Goal: Information Seeking & Learning: Learn about a topic

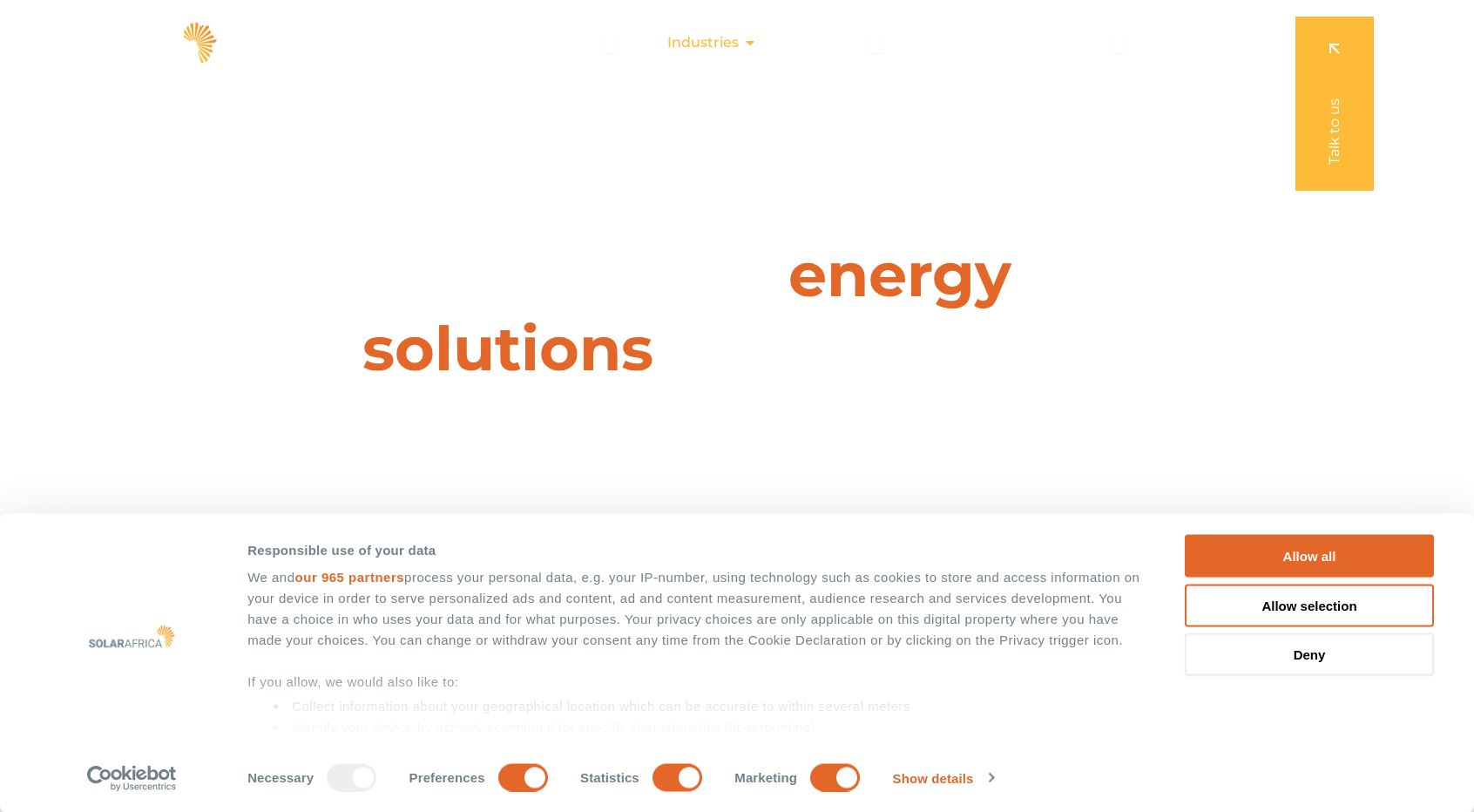
click at [744, 39] on div "Industries Close Industries Open Industries" at bounding box center [711, 43] width 118 height 35
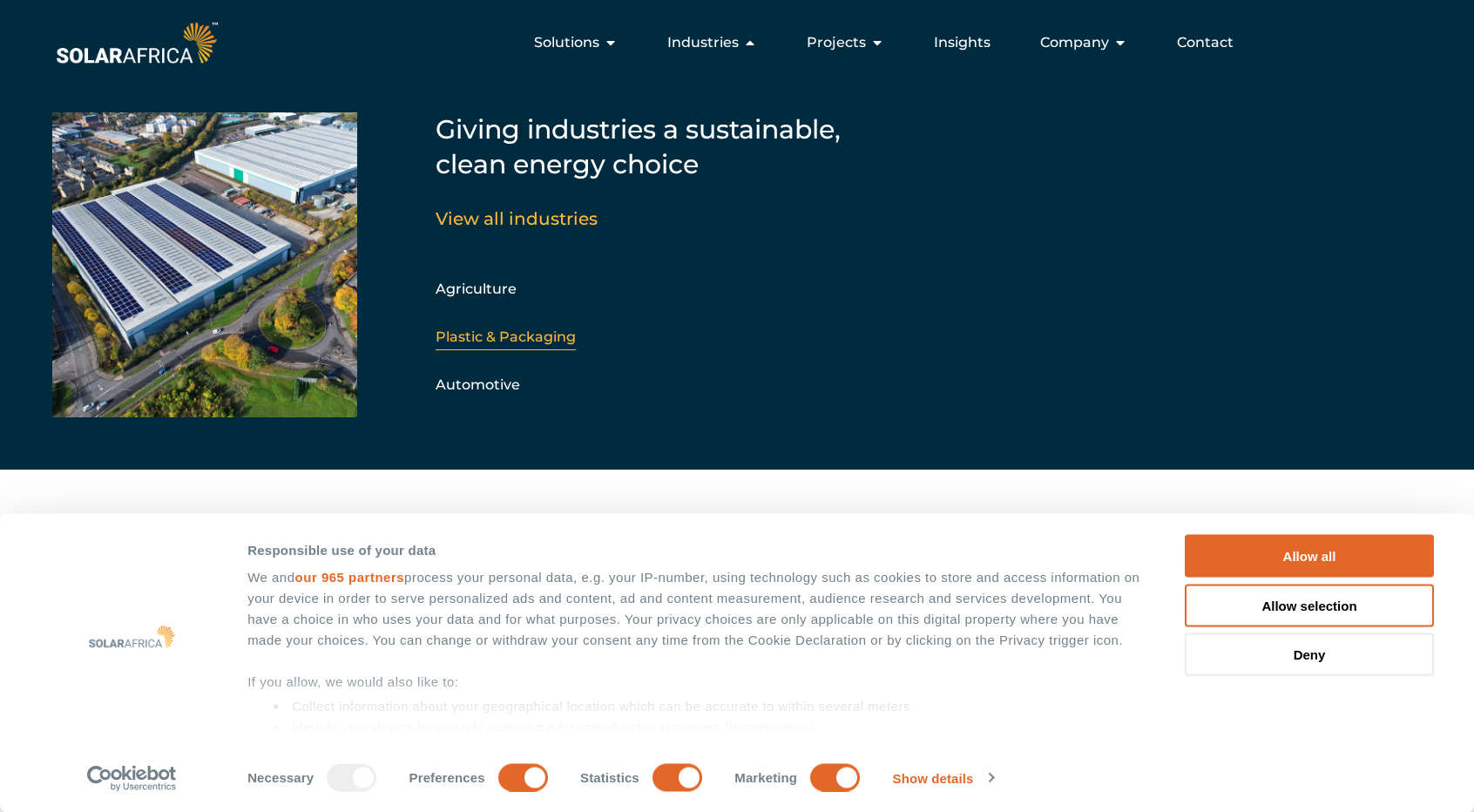
click at [563, 341] on link "Plastic & Packaging" at bounding box center [505, 336] width 140 height 17
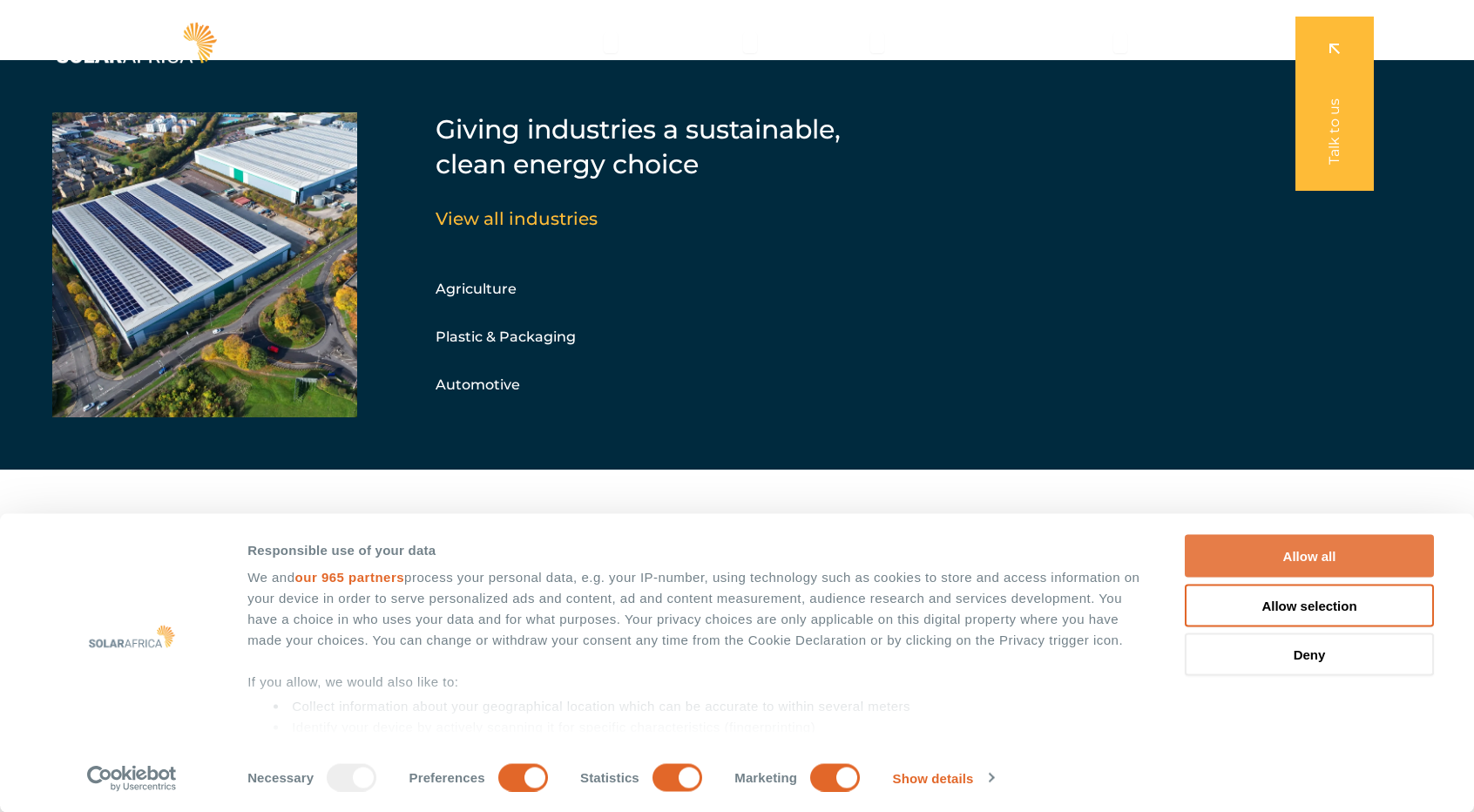
click at [1305, 546] on button "Allow all" at bounding box center [1309, 556] width 249 height 43
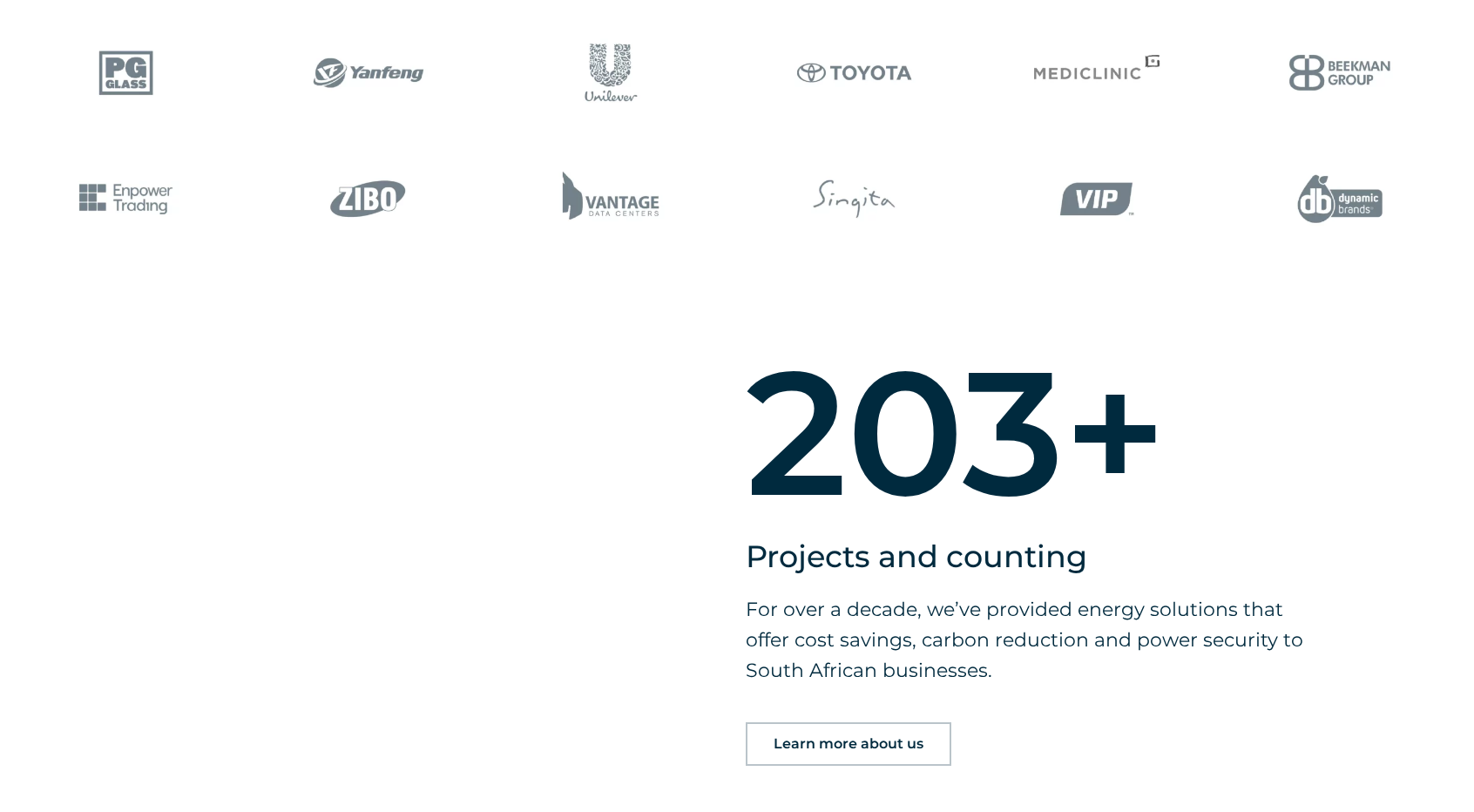
scroll to position [1219, 0]
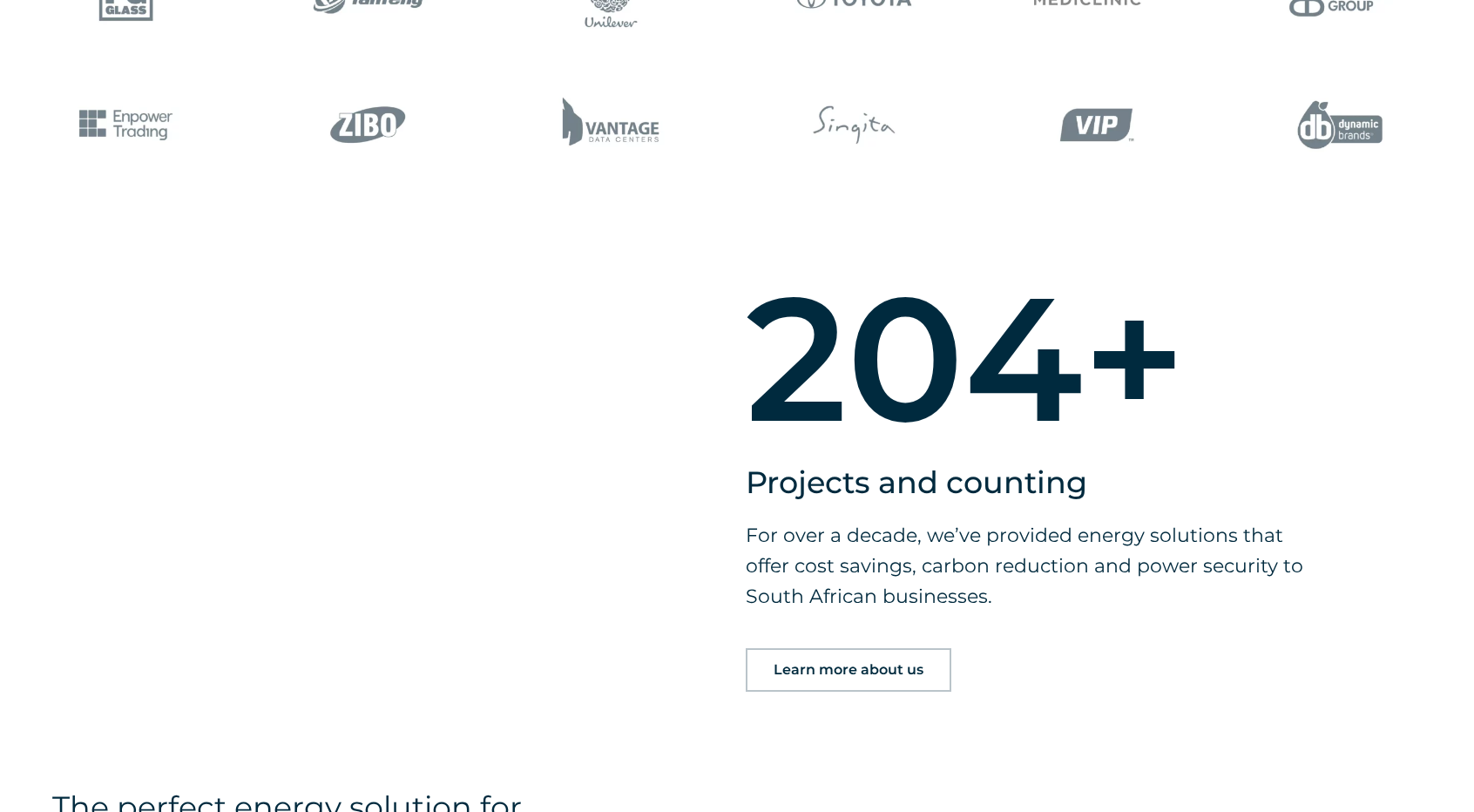
click at [836, 677] on span "Learn more about us" at bounding box center [848, 669] width 150 height 14
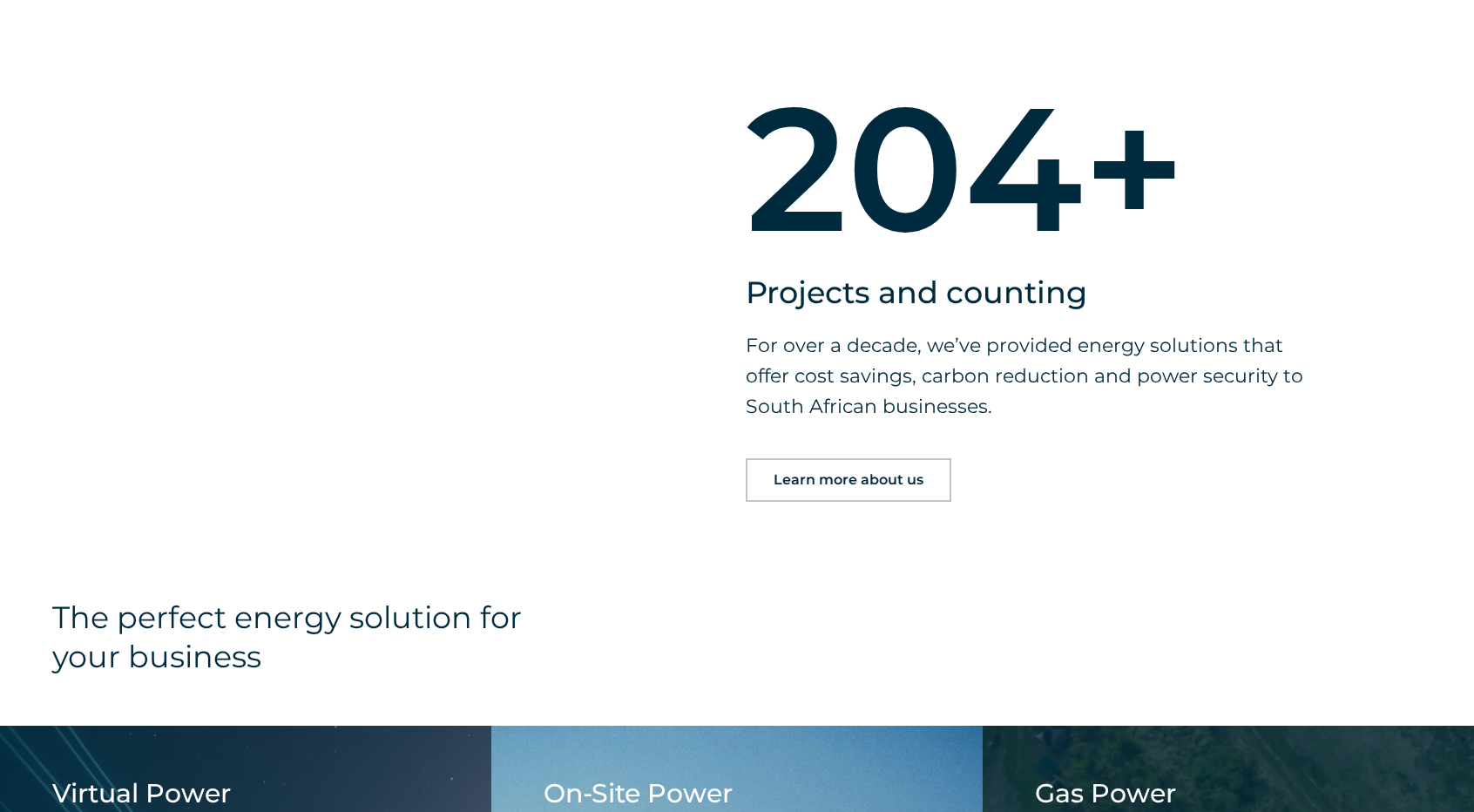
scroll to position [1480, 0]
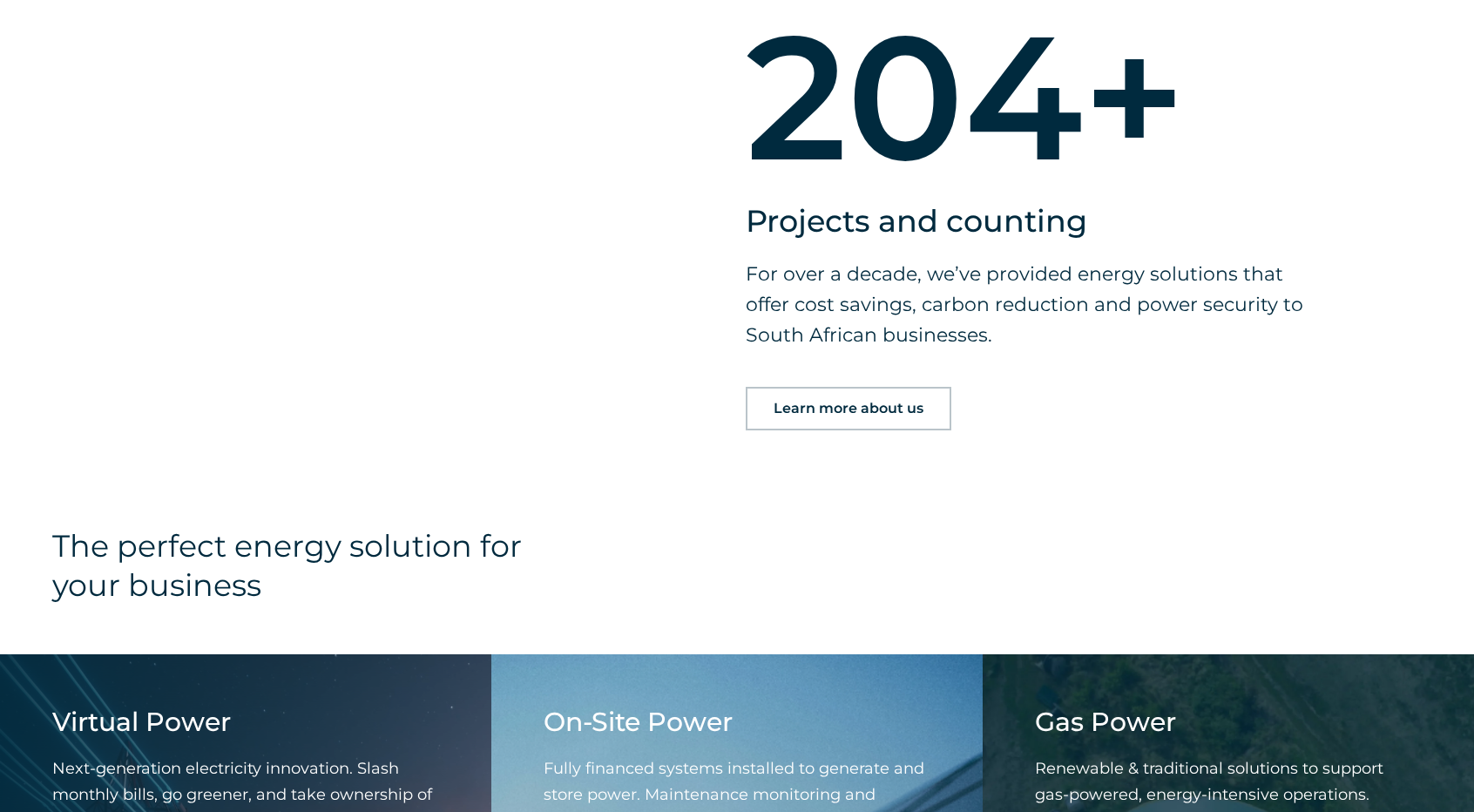
click at [906, 416] on span "Learn more about us" at bounding box center [848, 408] width 150 height 14
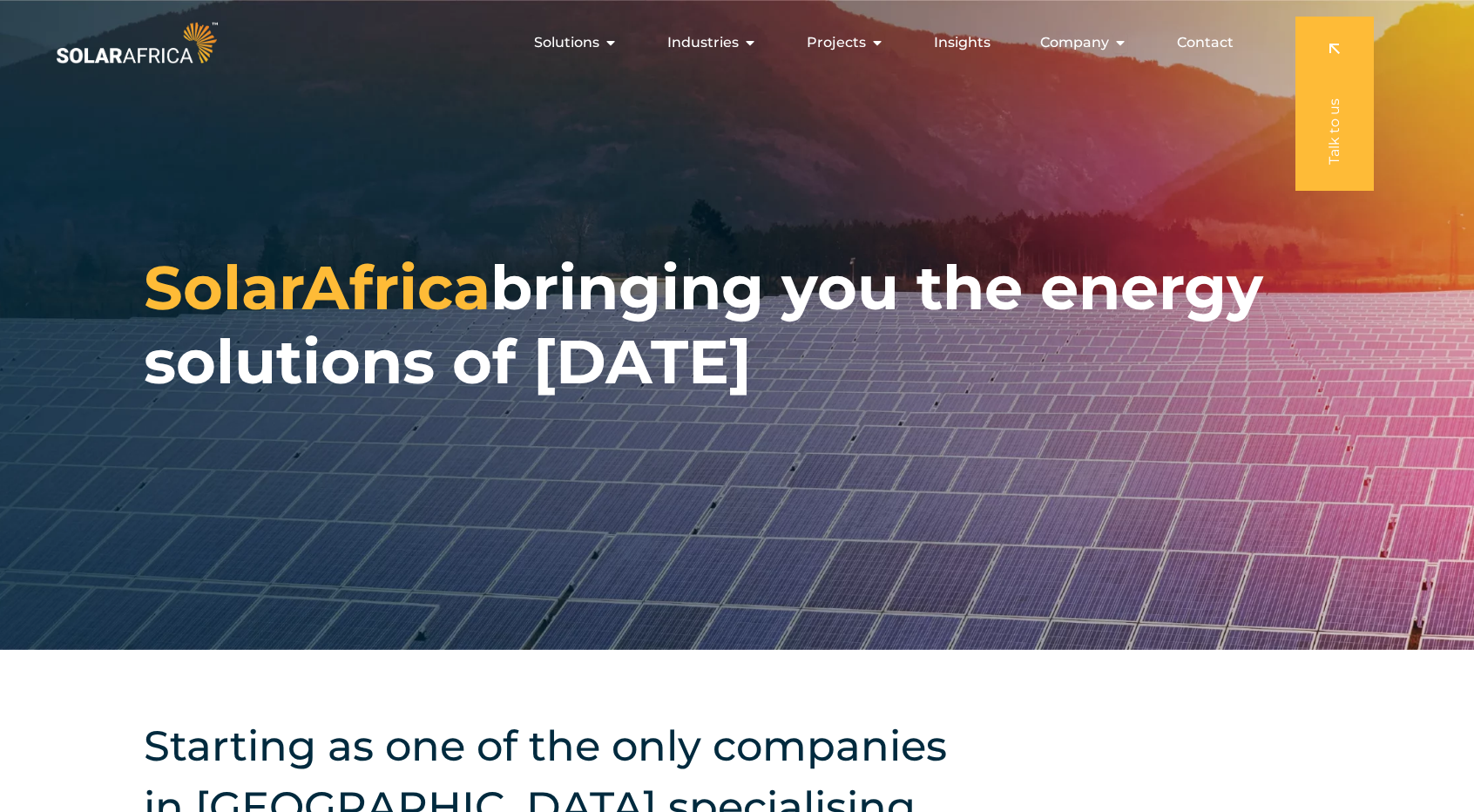
click at [906, 413] on div "SolarAfrica bringing you the energy solutions of tomorrow" at bounding box center [737, 324] width 1474 height 650
click at [1114, 48] on icon "Menu" at bounding box center [1120, 43] width 14 height 14
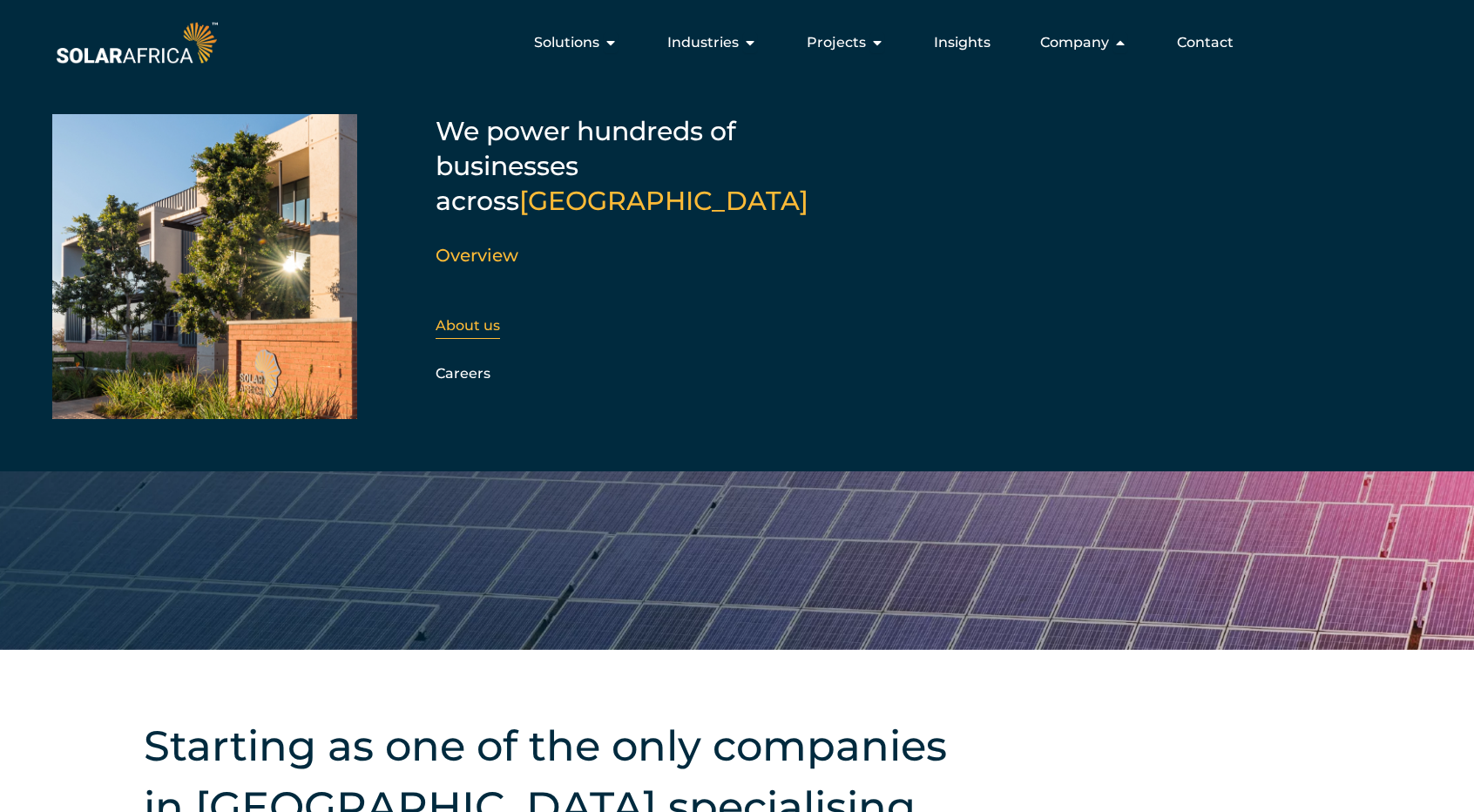
click at [501, 313] on div "About us" at bounding box center [530, 325] width 189 height 26
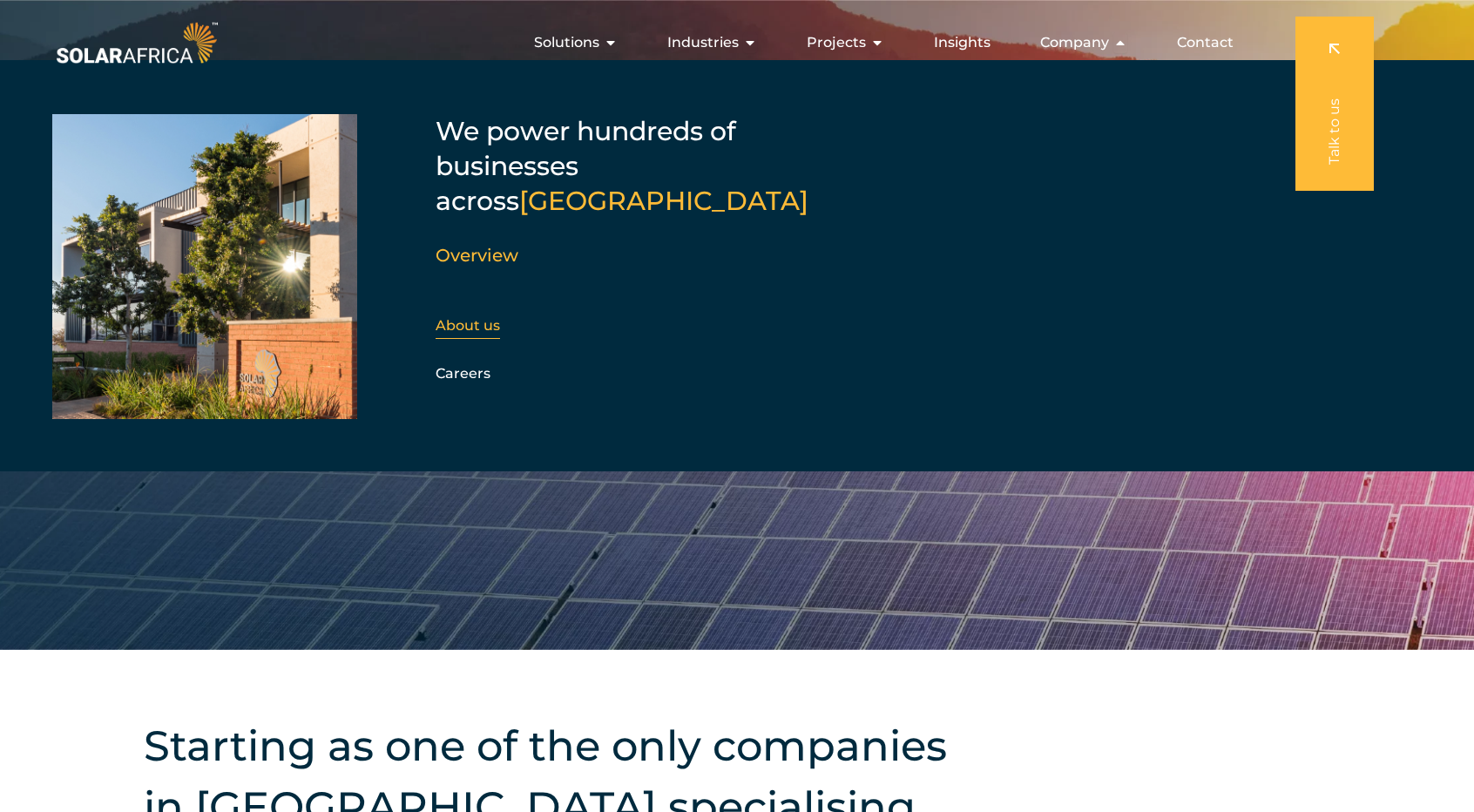
click at [490, 317] on link "About us" at bounding box center [467, 324] width 64 height 17
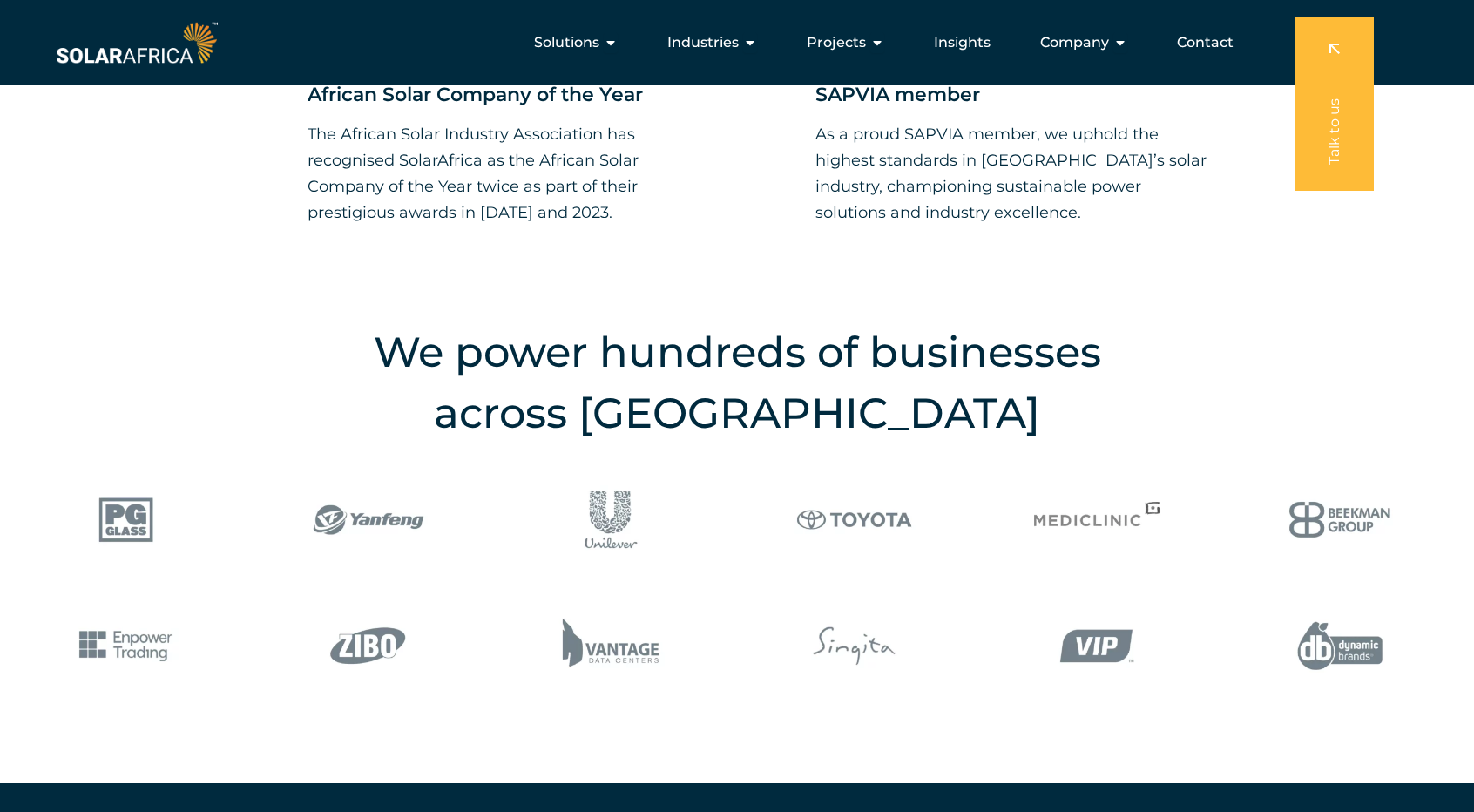
scroll to position [1829, 0]
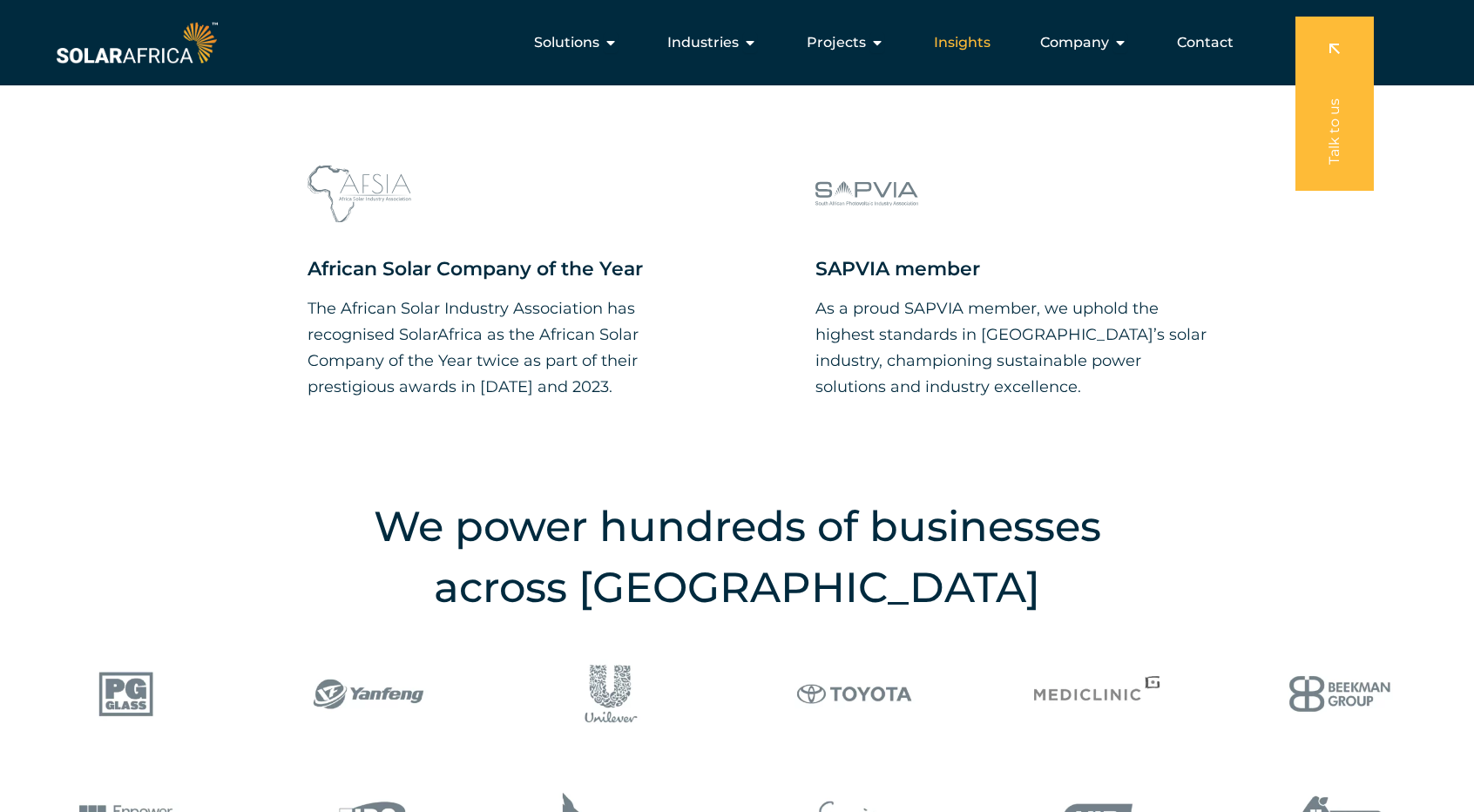
click at [982, 34] on span "Insights" at bounding box center [962, 43] width 56 height 21
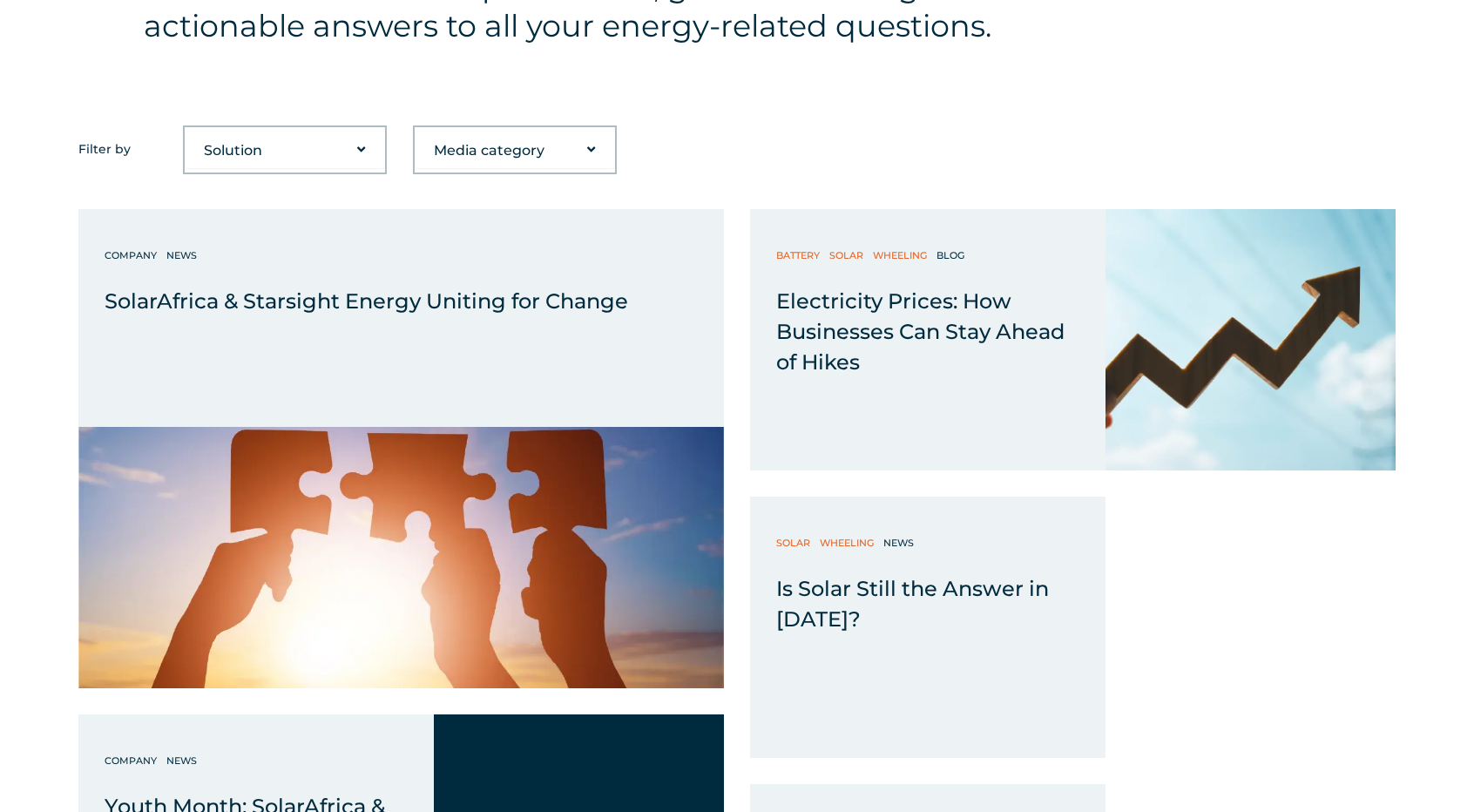
scroll to position [871, 0]
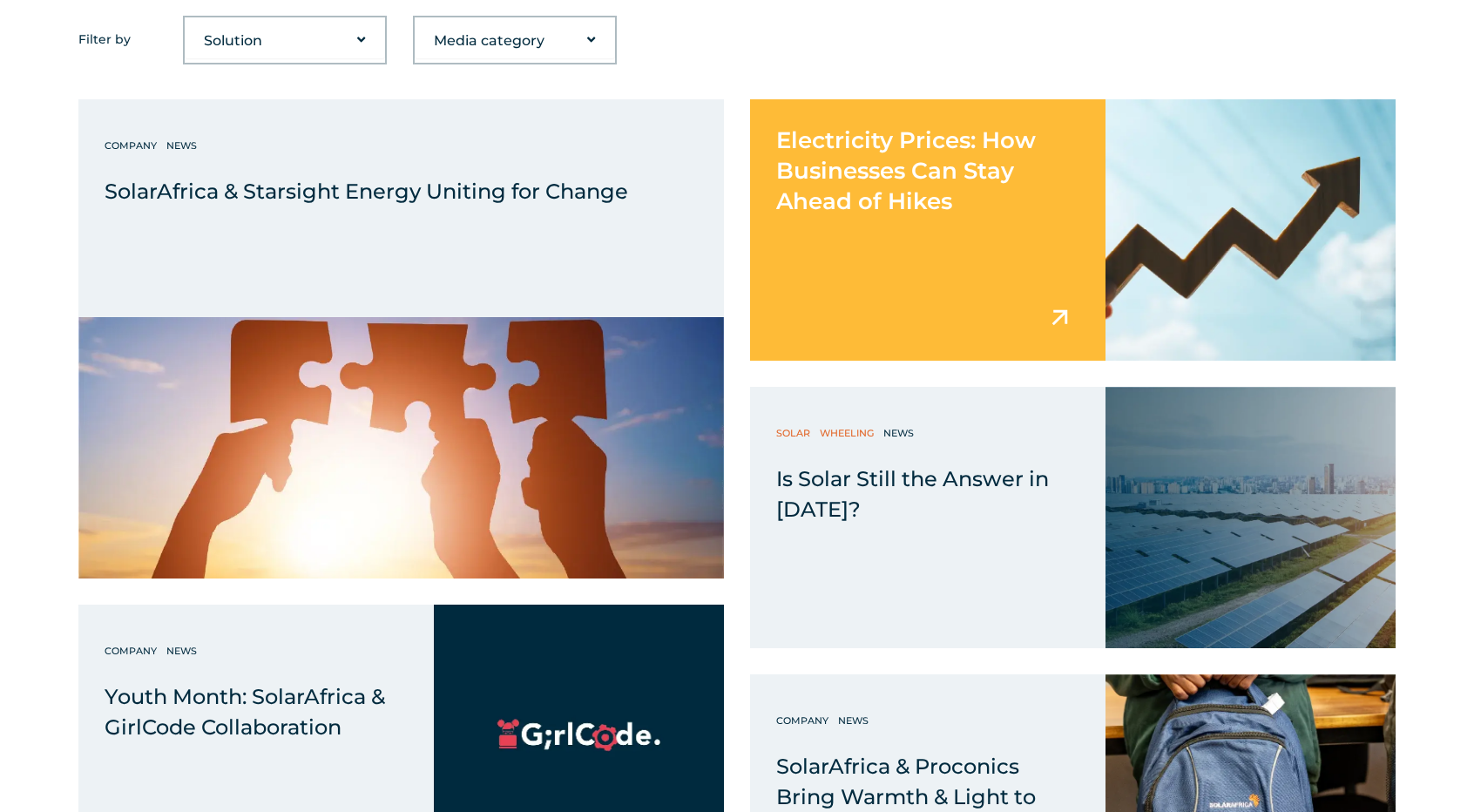
click at [825, 226] on div "Electricity Prices: How Businesses Can Stay Ahead of Hikes" at bounding box center [928, 229] width 356 height 261
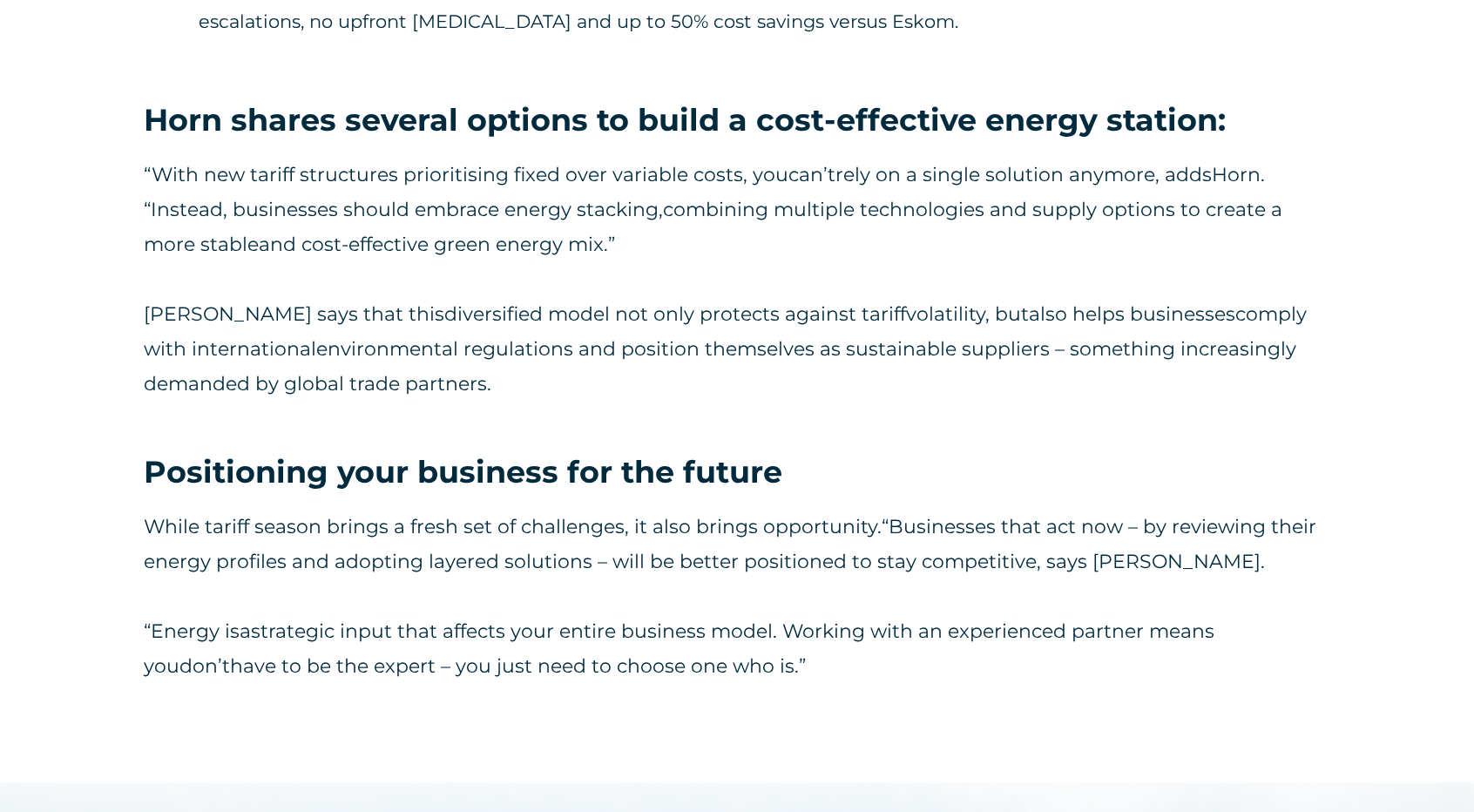
scroll to position [3309, 0]
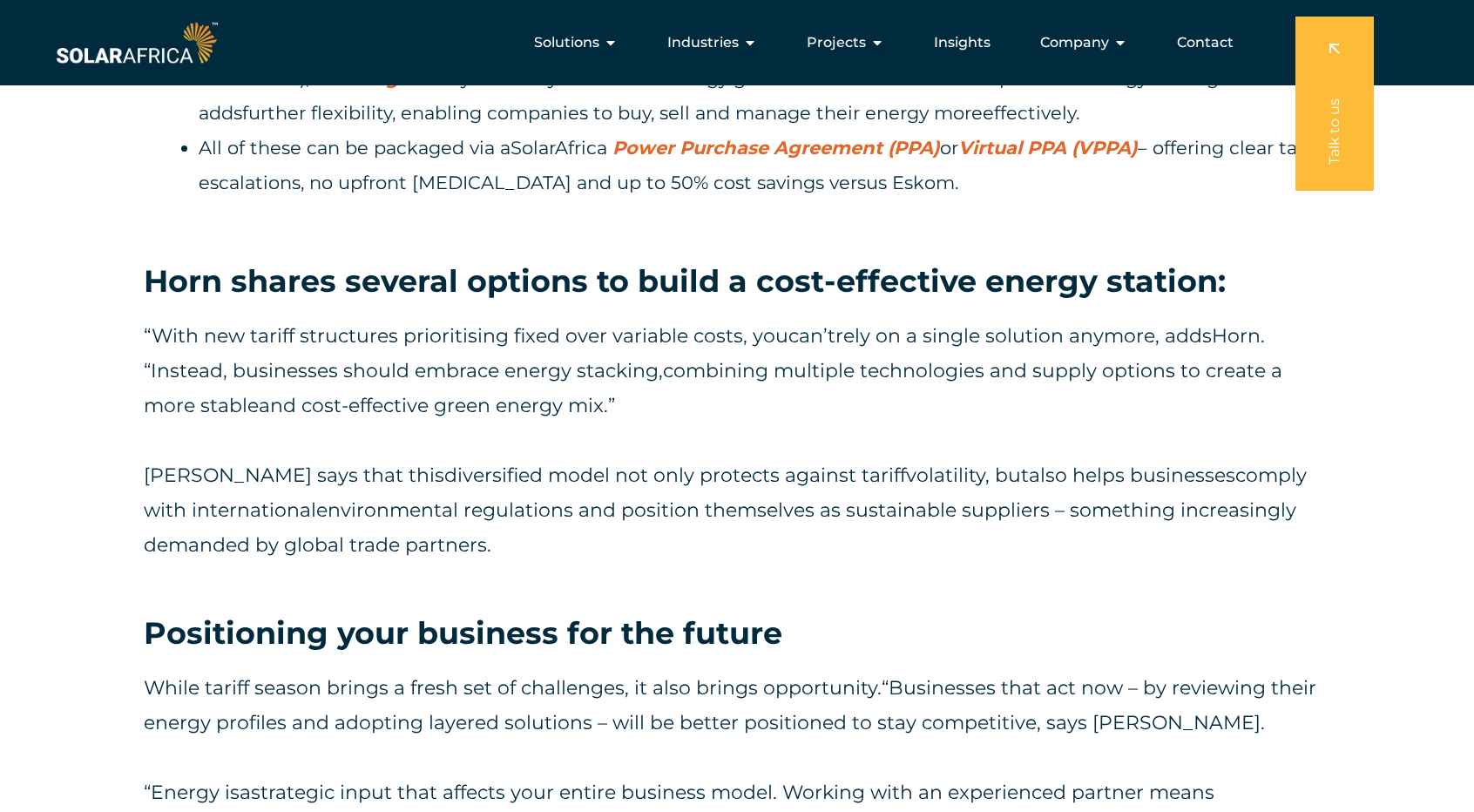
scroll to position [3135, 0]
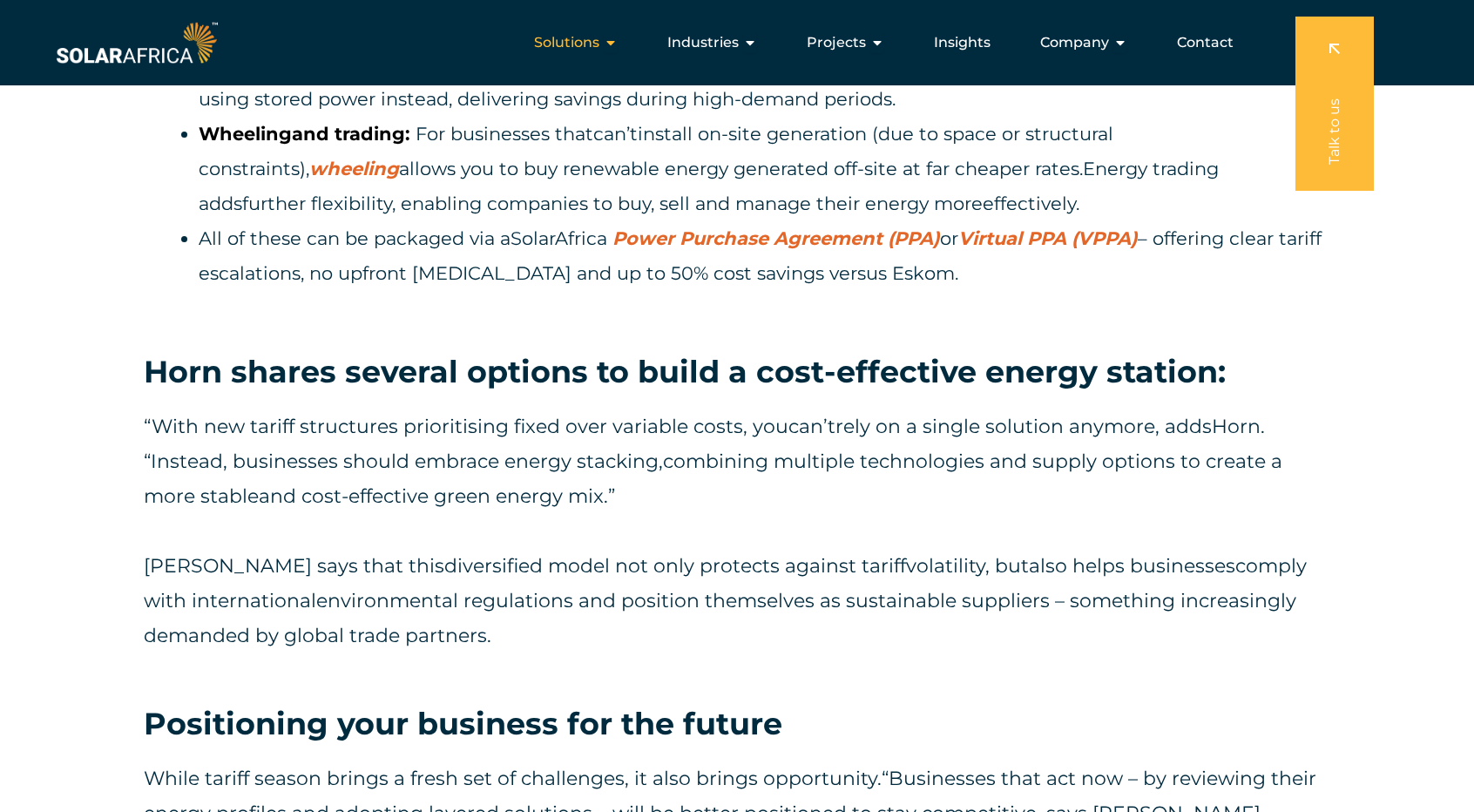
click at [595, 47] on span "Solutions" at bounding box center [566, 43] width 65 height 21
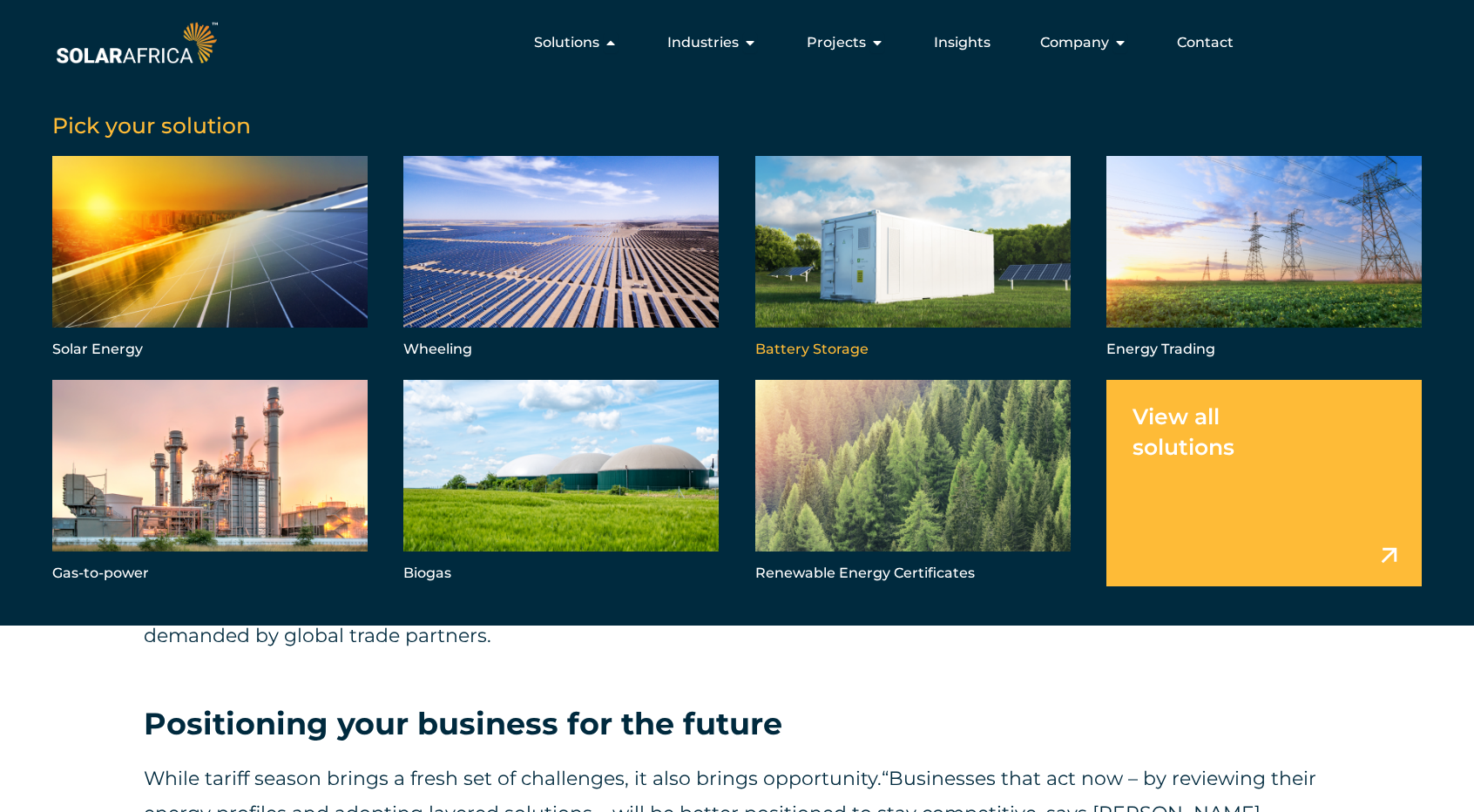
click at [904, 241] on link "Menu" at bounding box center [912, 258] width 316 height 206
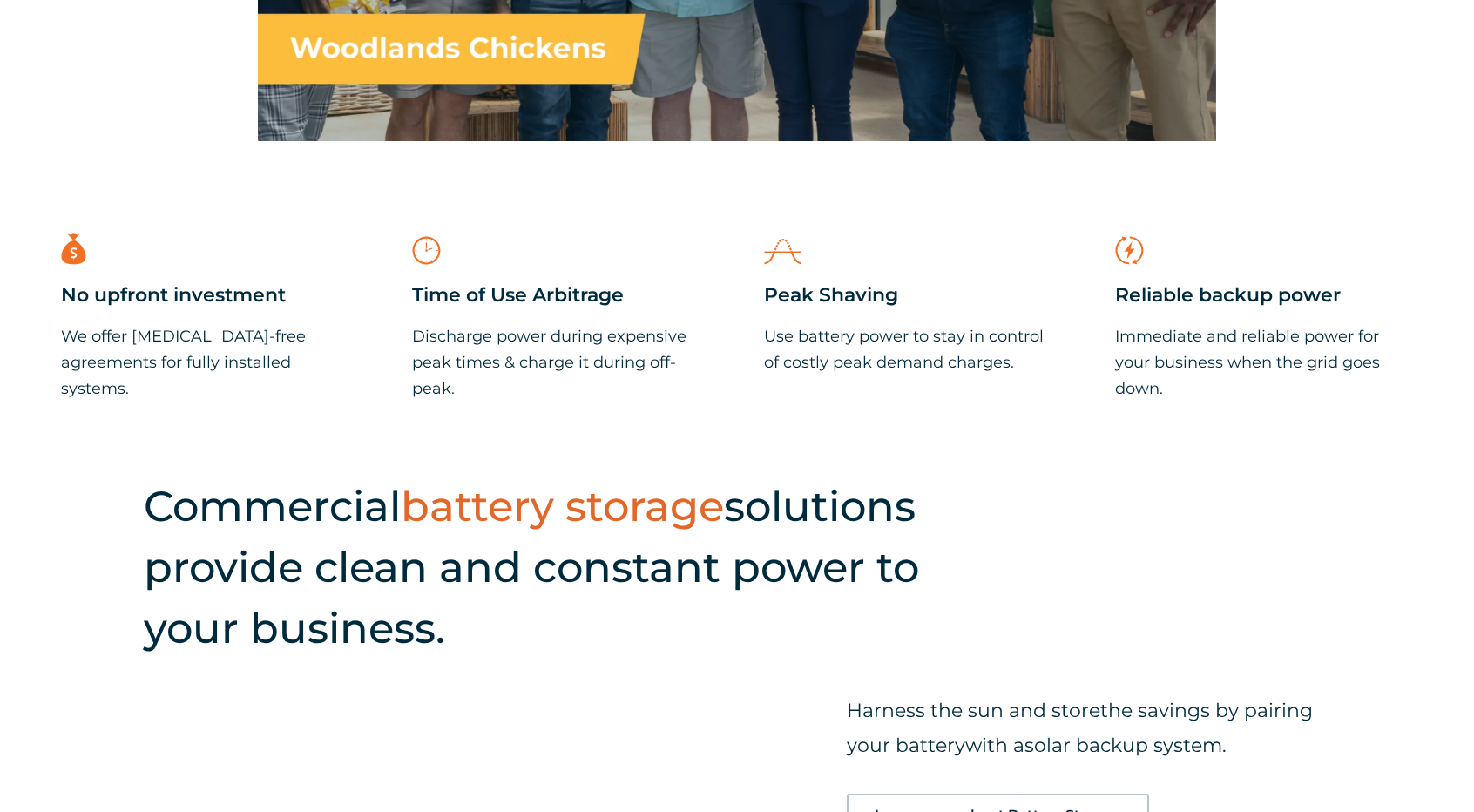
scroll to position [1395, 0]
click at [890, 254] on div ".cls-1{fill:#f26f26;}" at bounding box center [912, 253] width 298 height 51
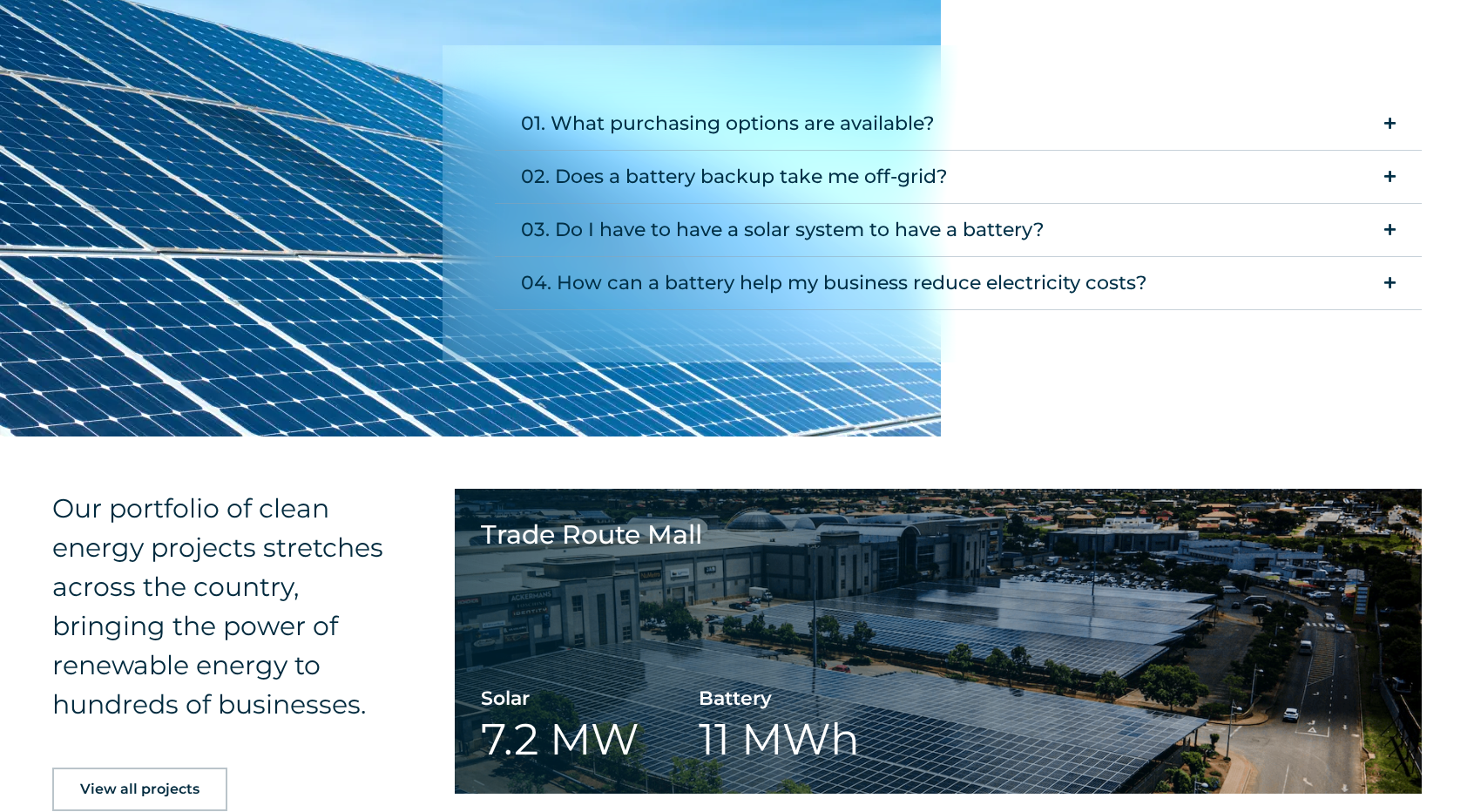
scroll to position [2318, 0]
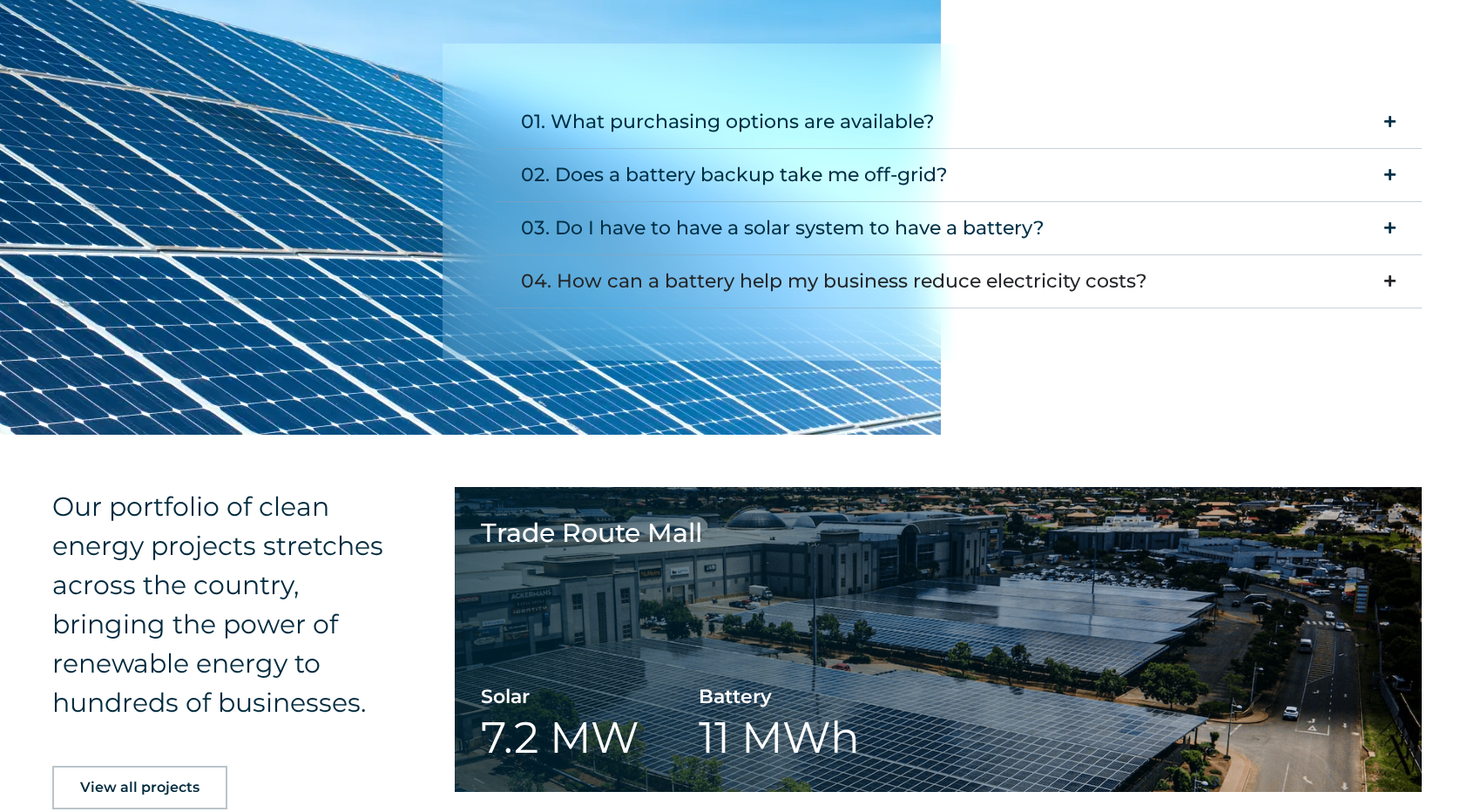
click at [914, 273] on div "04. How can a battery help my business reduce electricity costs?" at bounding box center [834, 282] width 627 height 35
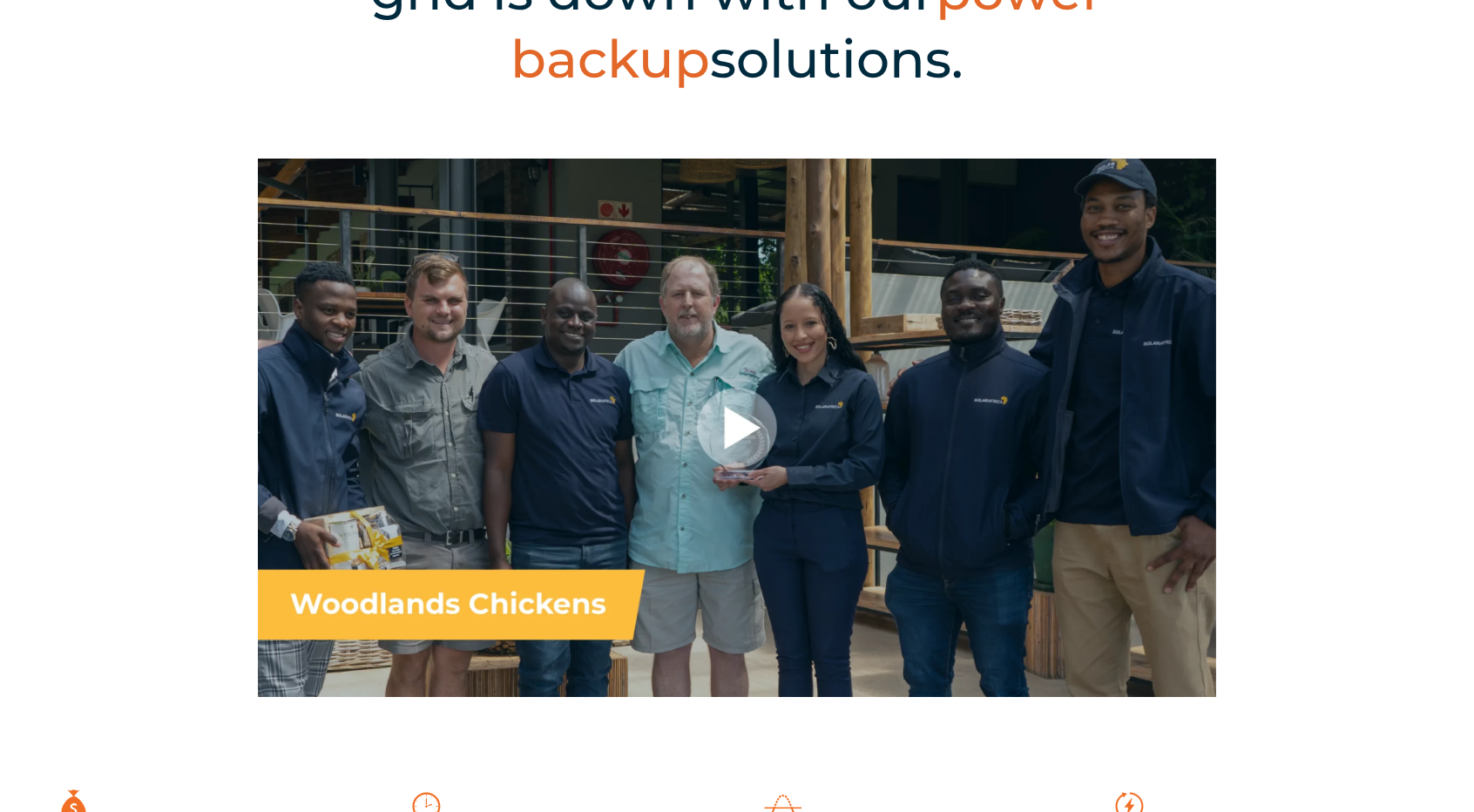
scroll to position [840, 0]
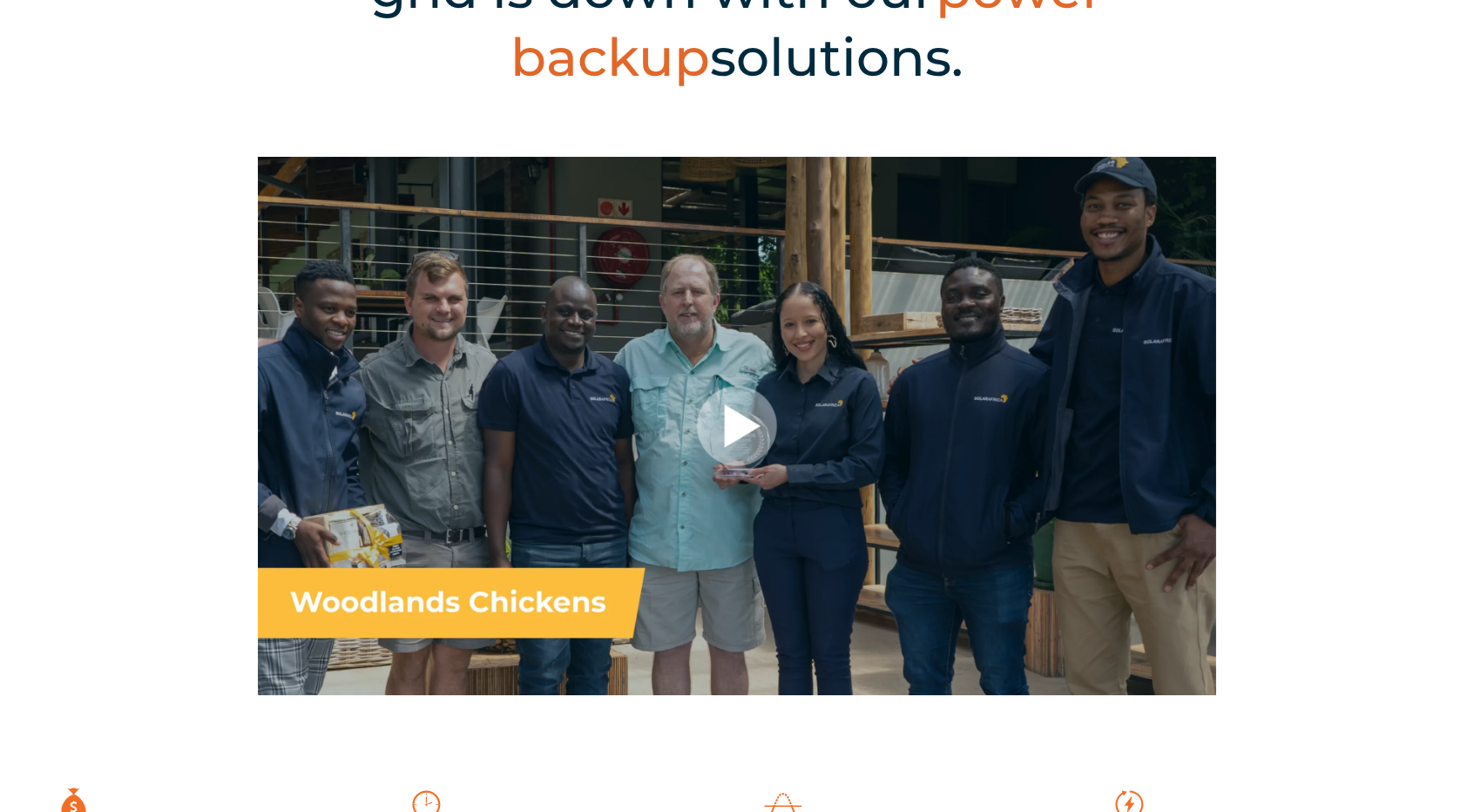
click at [730, 423] on div at bounding box center [737, 425] width 958 height 539
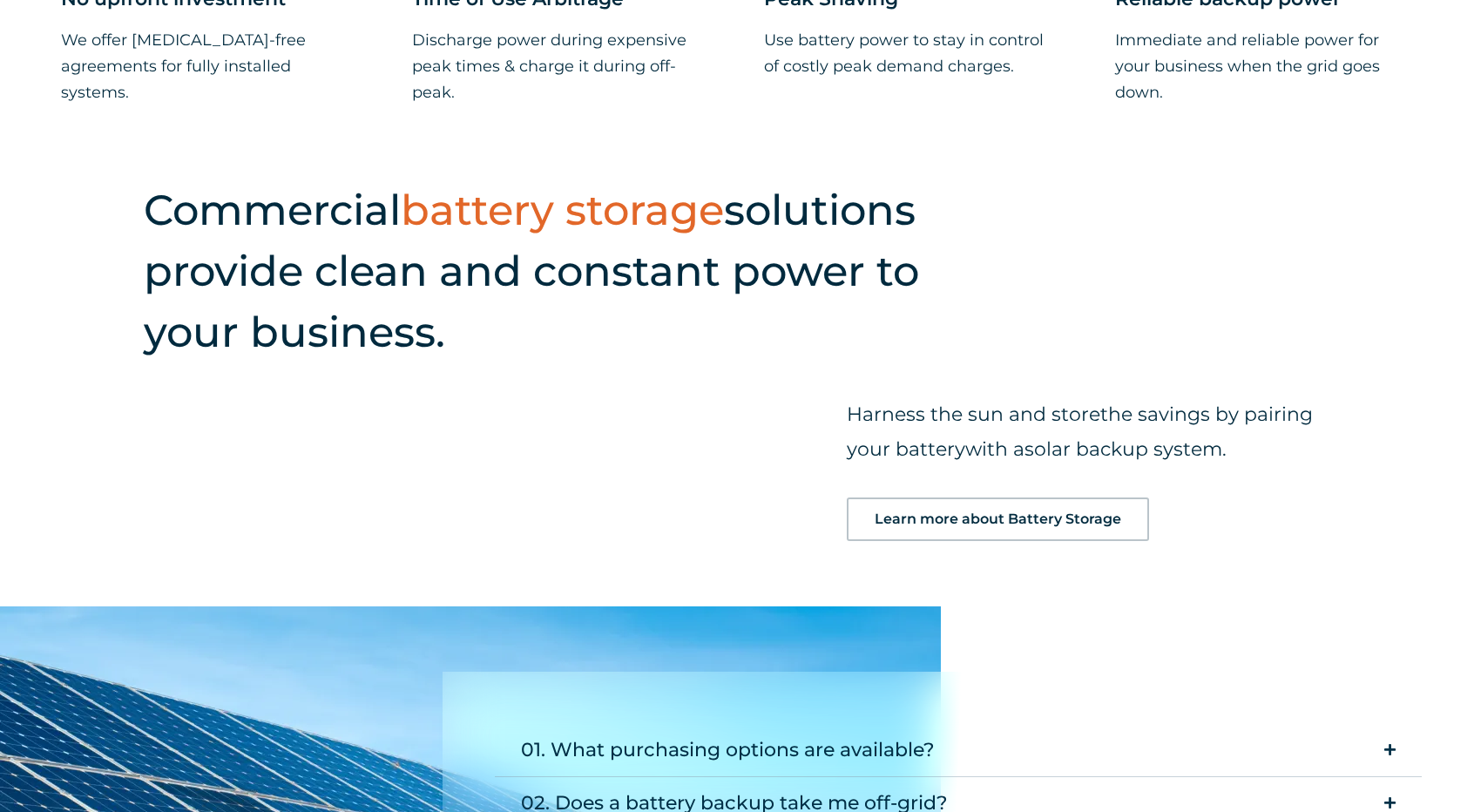
scroll to position [1691, 0]
click at [970, 520] on span "Learn more about Battery Storage" at bounding box center [998, 518] width 247 height 14
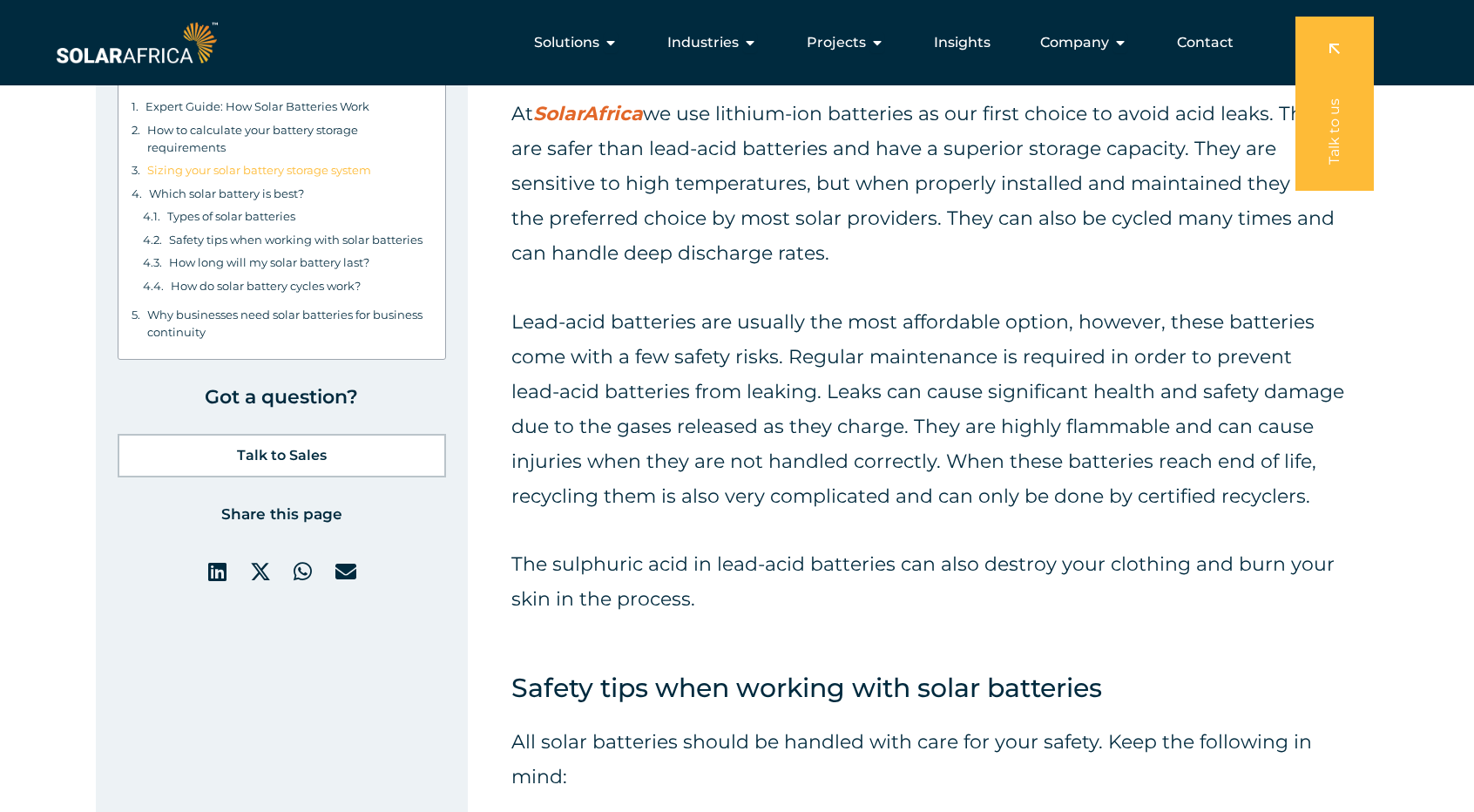
scroll to position [4108, 0]
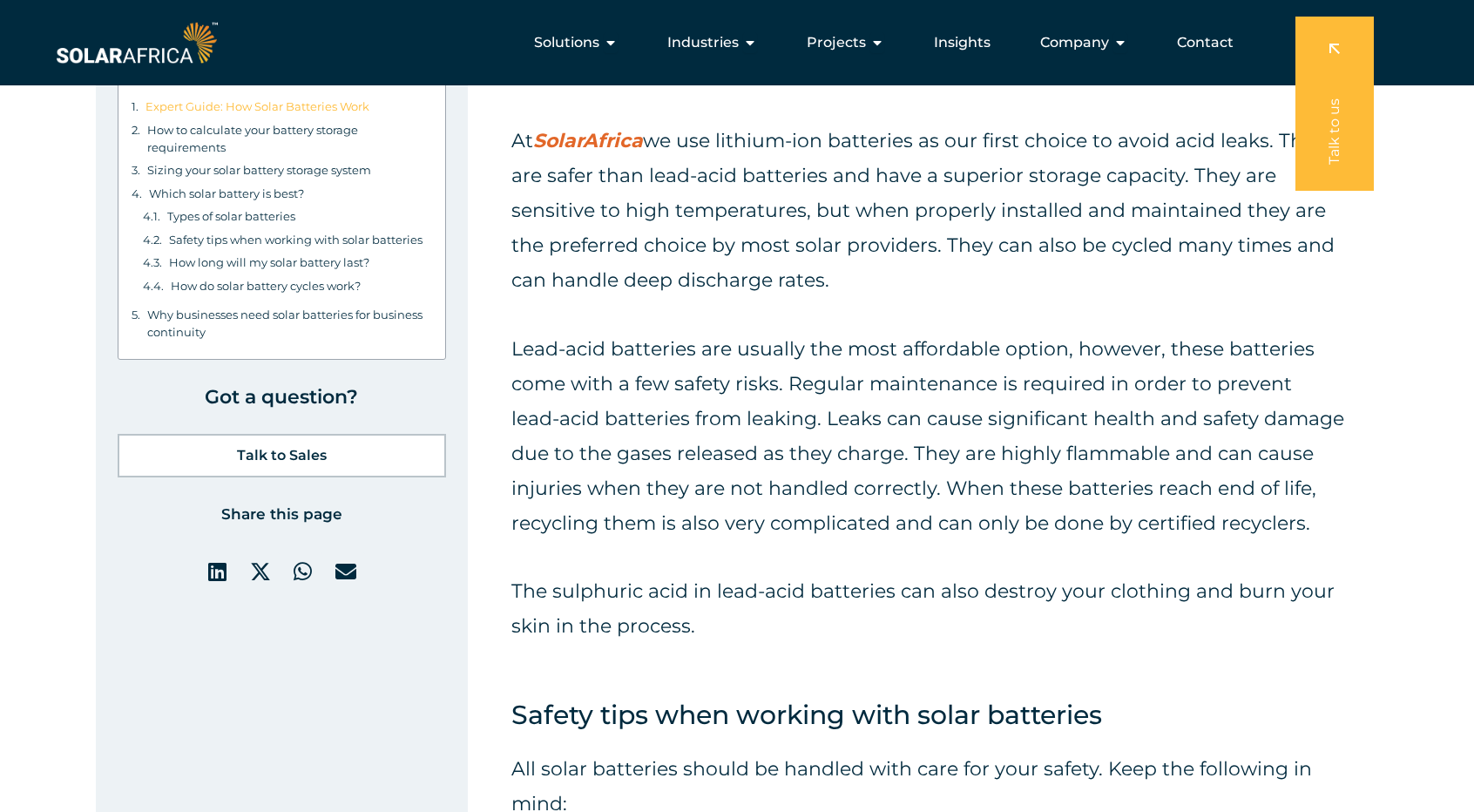
click at [290, 112] on link "Expert Guide: How Solar Batteries Work" at bounding box center [257, 106] width 223 height 17
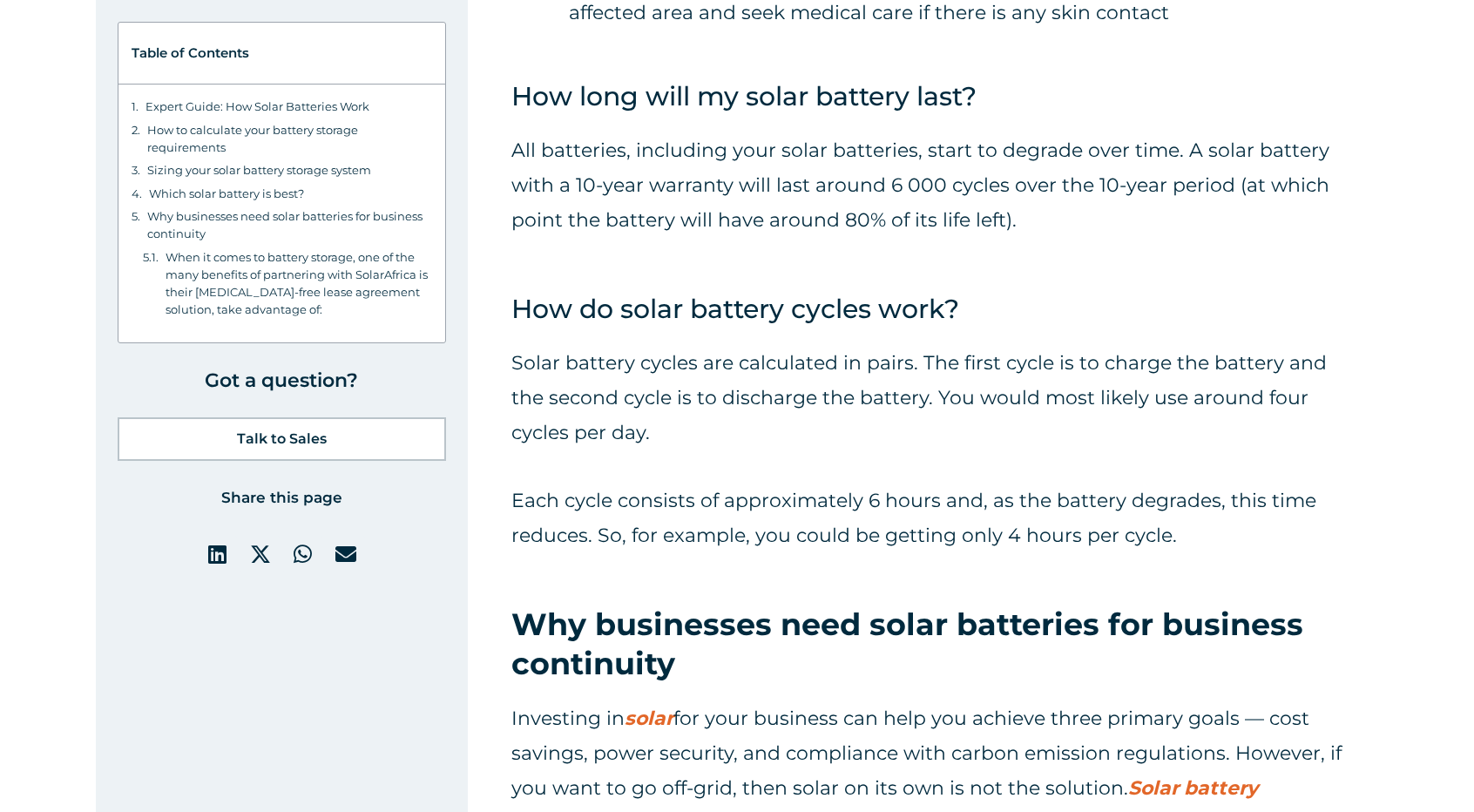
scroll to position [5141, 0]
click at [1081, 603] on h3 "Why businesses need solar batteries for business continuity" at bounding box center [928, 643] width 834 height 80
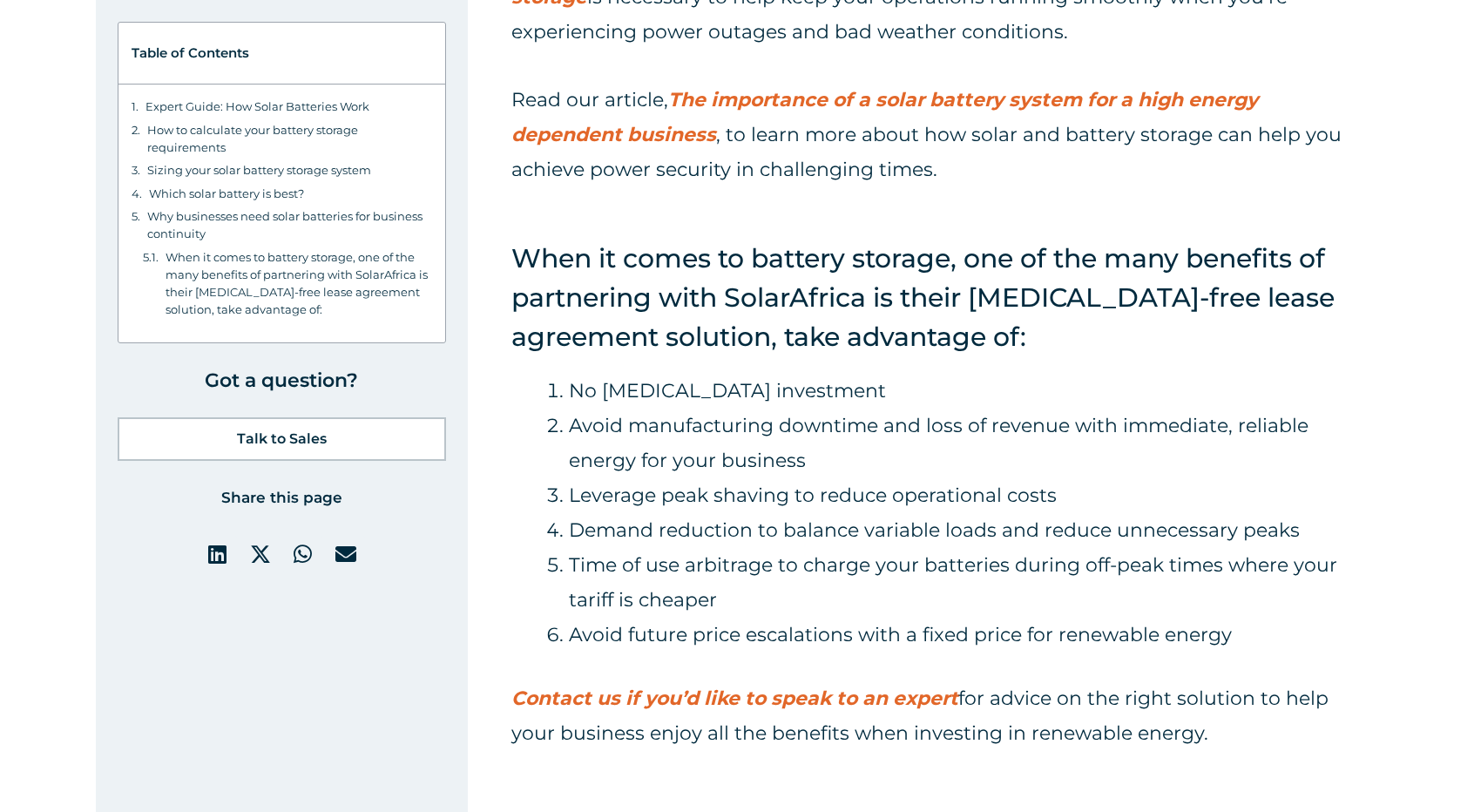
scroll to position [5967, 0]
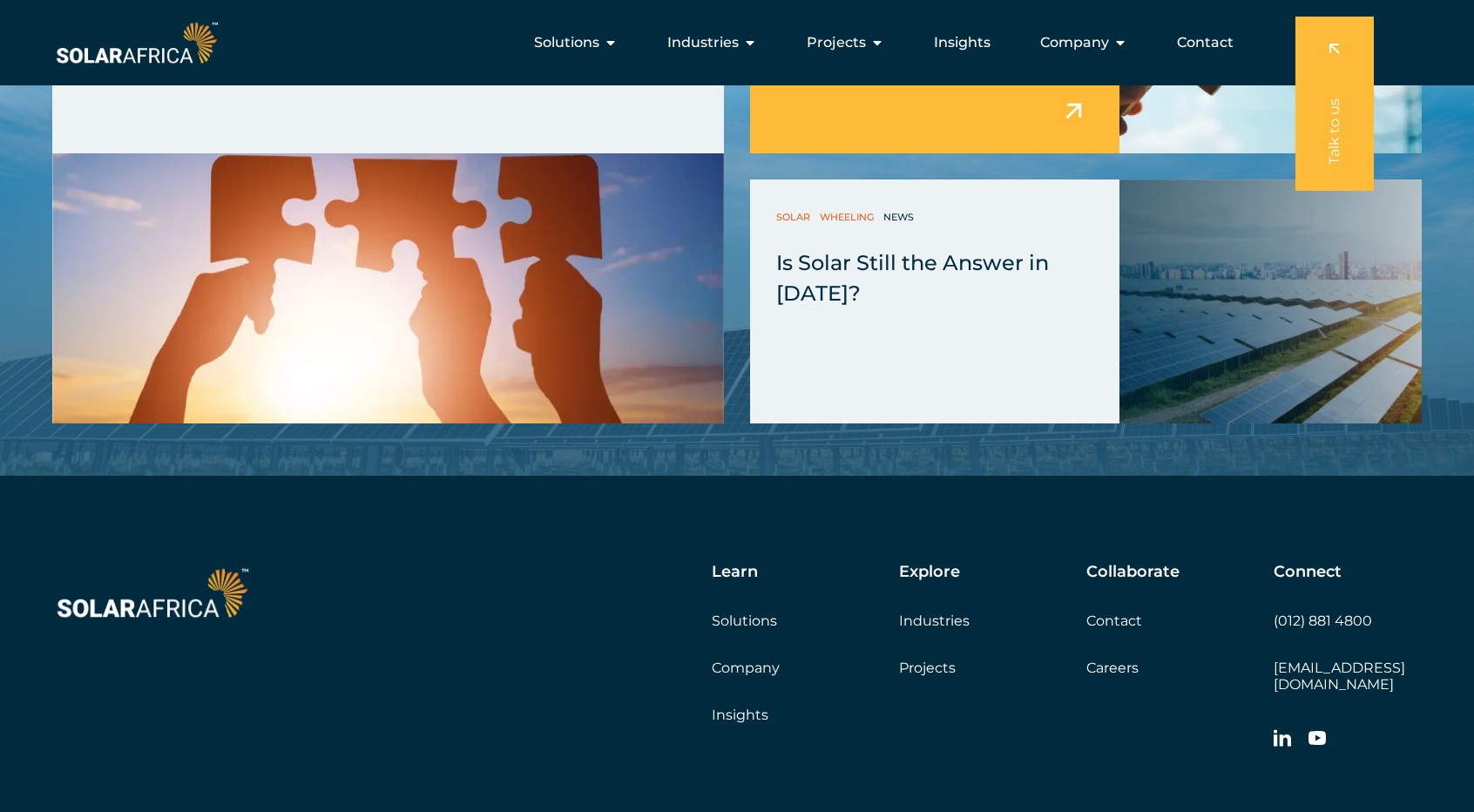
scroll to position [7431, 0]
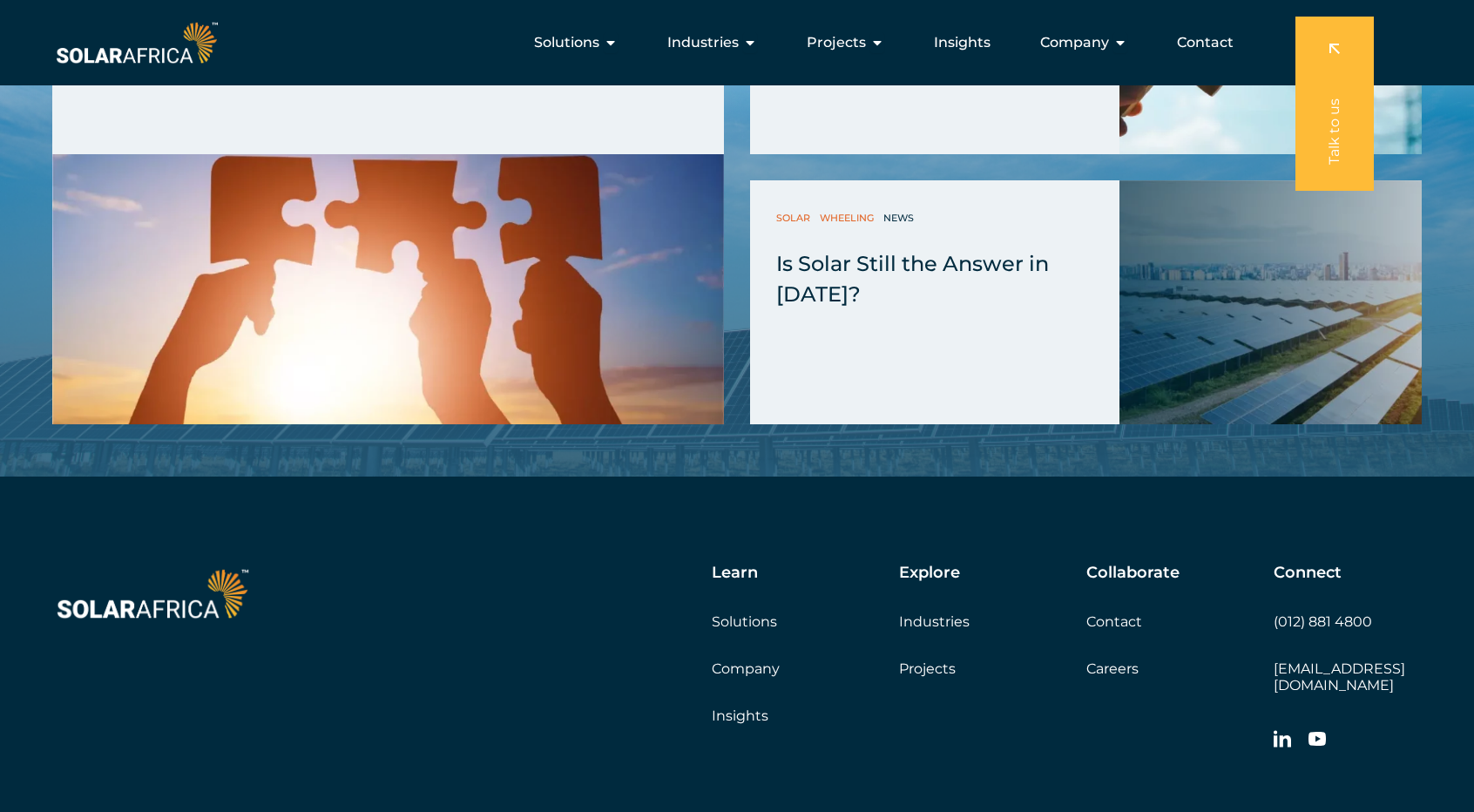
click at [906, 660] on link "Projects" at bounding box center [927, 668] width 56 height 17
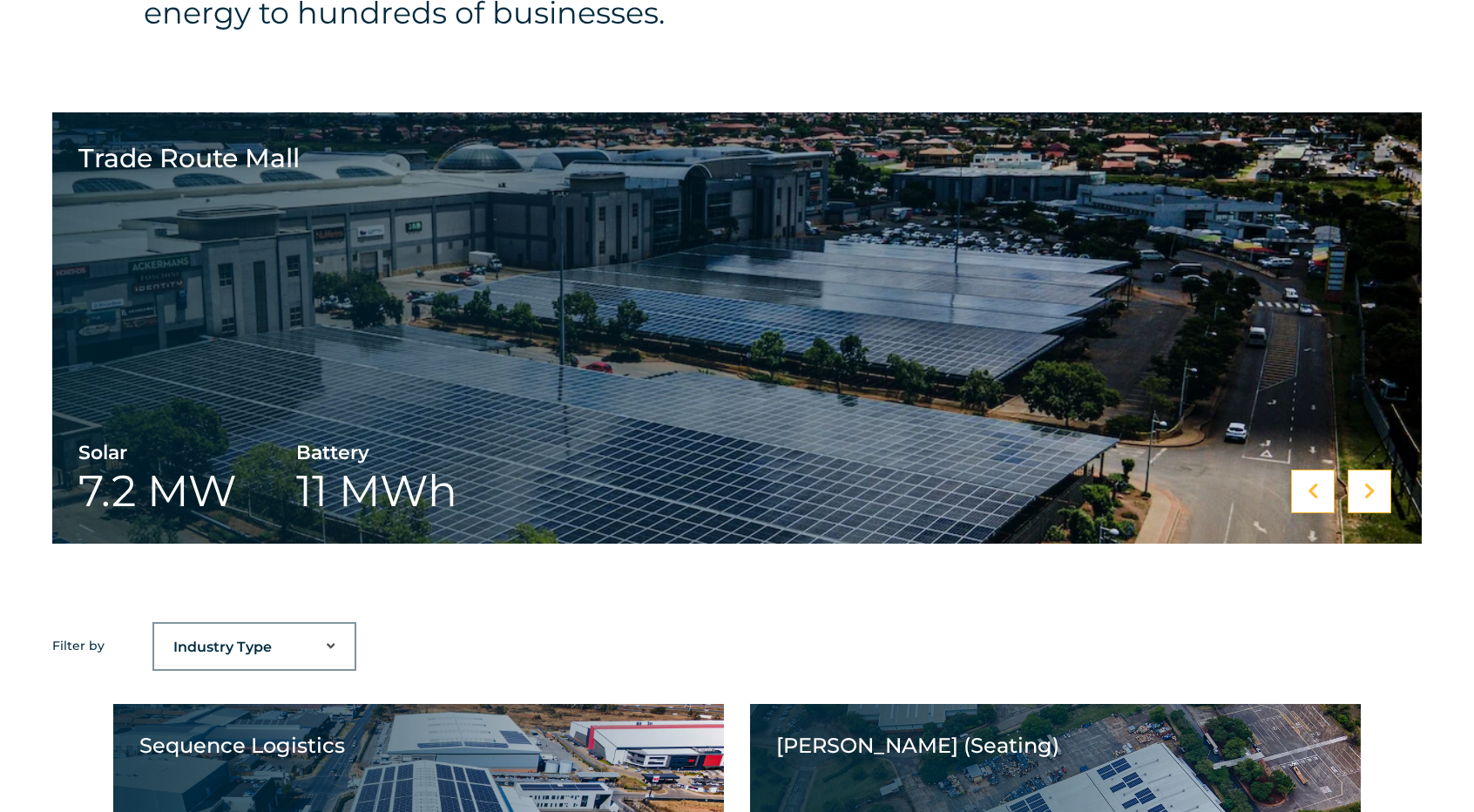
scroll to position [775, 0]
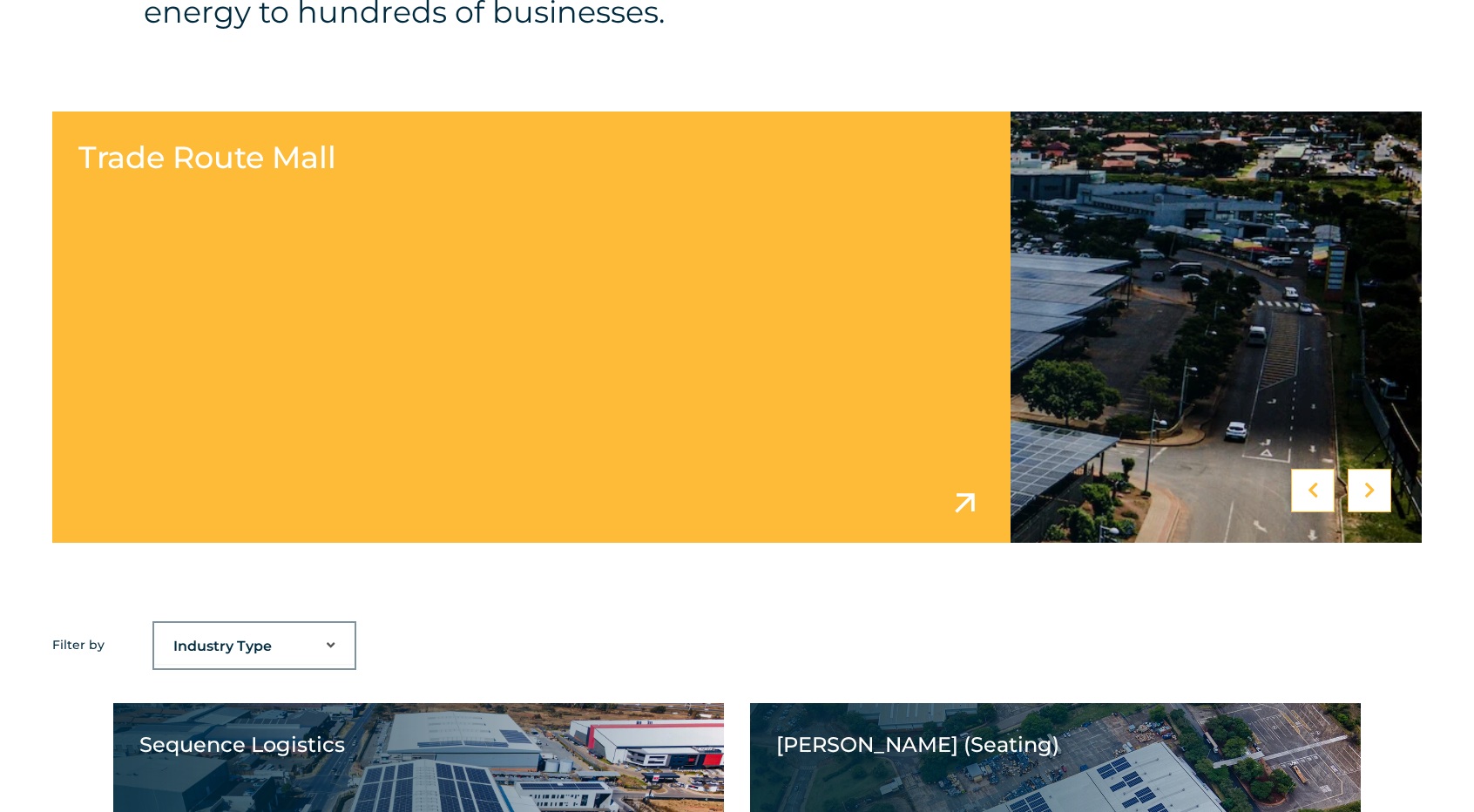
click at [599, 294] on link at bounding box center [737, 327] width 1369 height 431
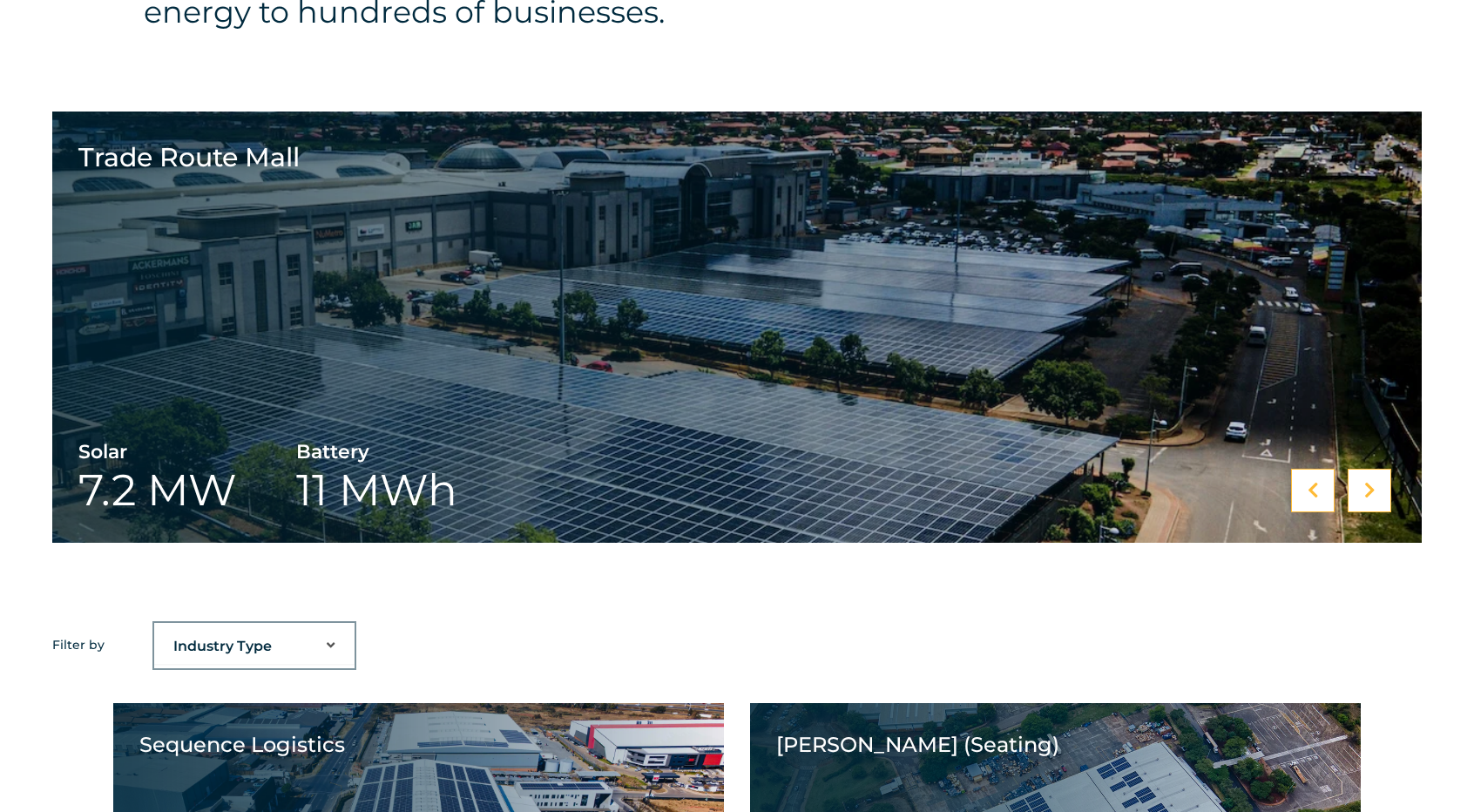
click at [1356, 489] on div at bounding box center [1369, 490] width 44 height 44
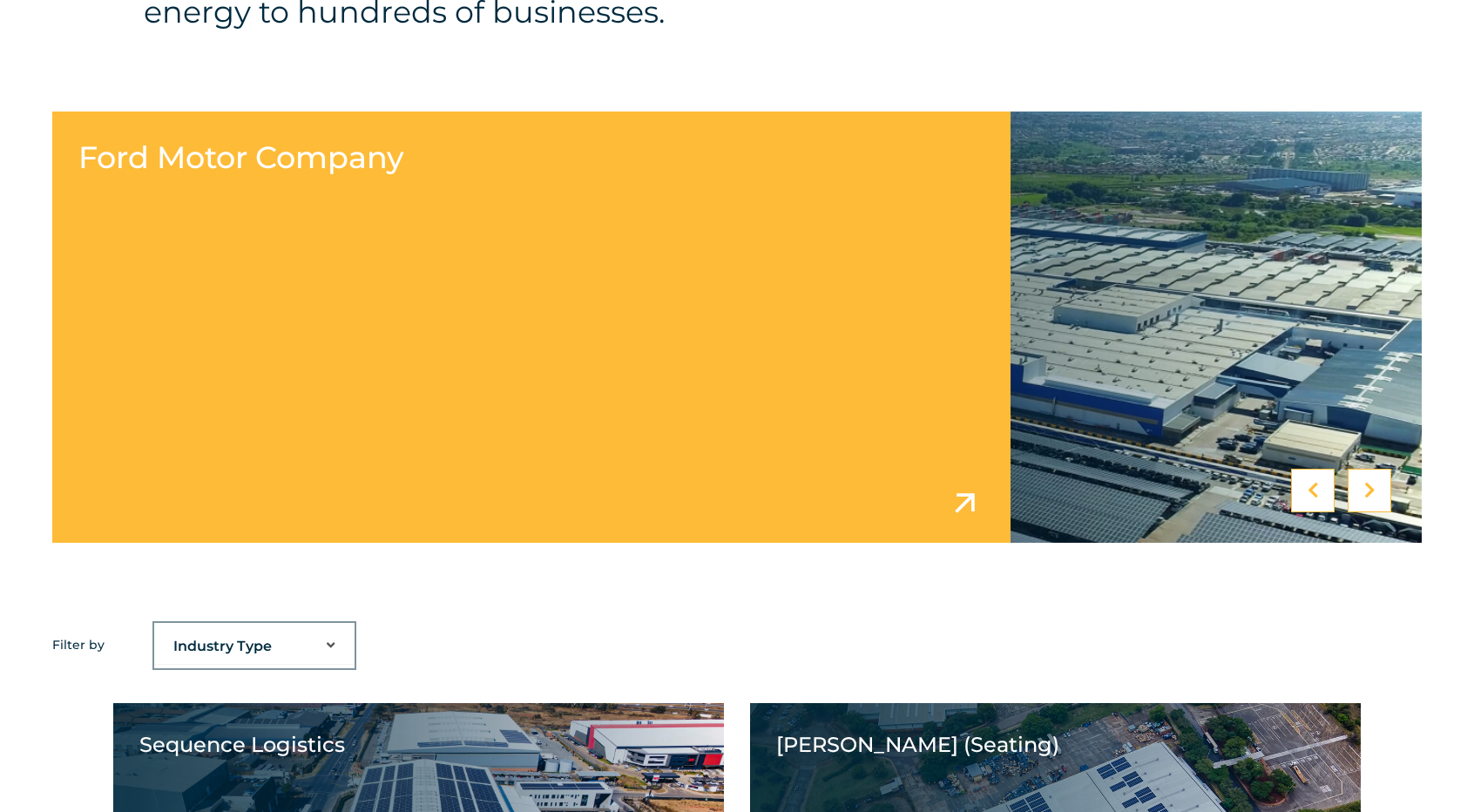
click at [960, 509] on link at bounding box center [737, 327] width 1369 height 431
click at [906, 328] on link at bounding box center [737, 327] width 1369 height 431
click at [960, 502] on link at bounding box center [737, 327] width 1369 height 431
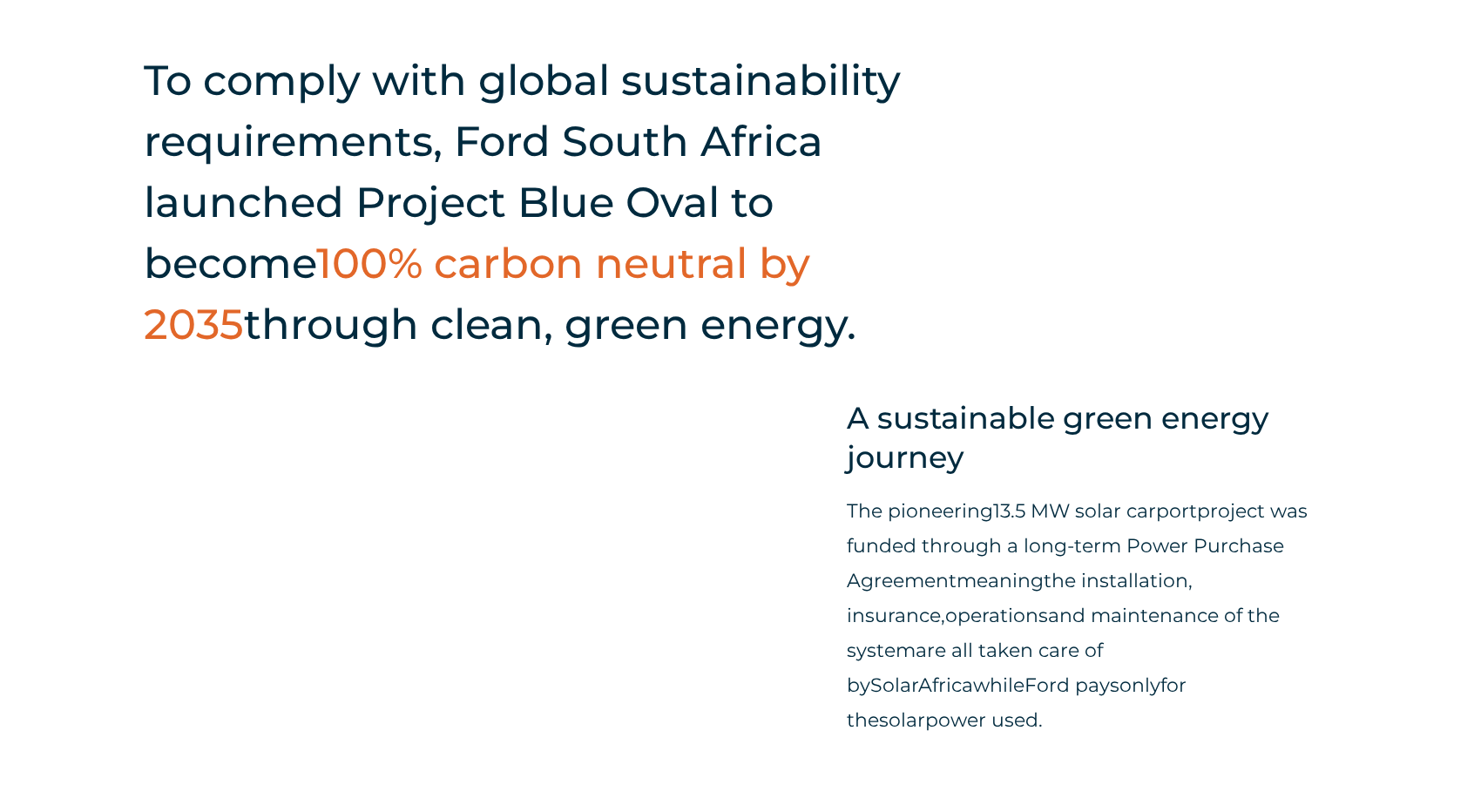
scroll to position [850, 0]
